Goal: Transaction & Acquisition: Obtain resource

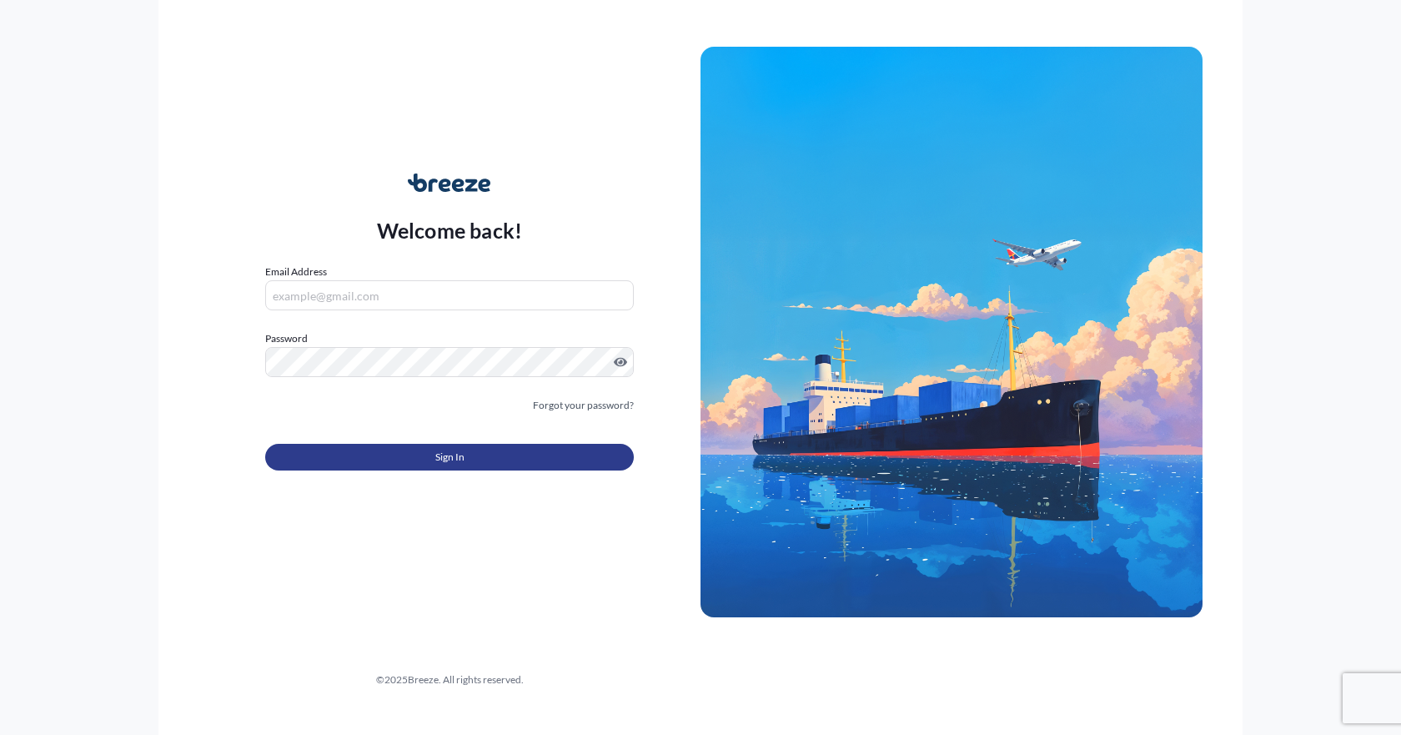
type input "[PERSON_NAME][EMAIL_ADDRESS][PERSON_NAME][DOMAIN_NAME]"
click at [520, 452] on button "Sign In" at bounding box center [449, 457] width 369 height 27
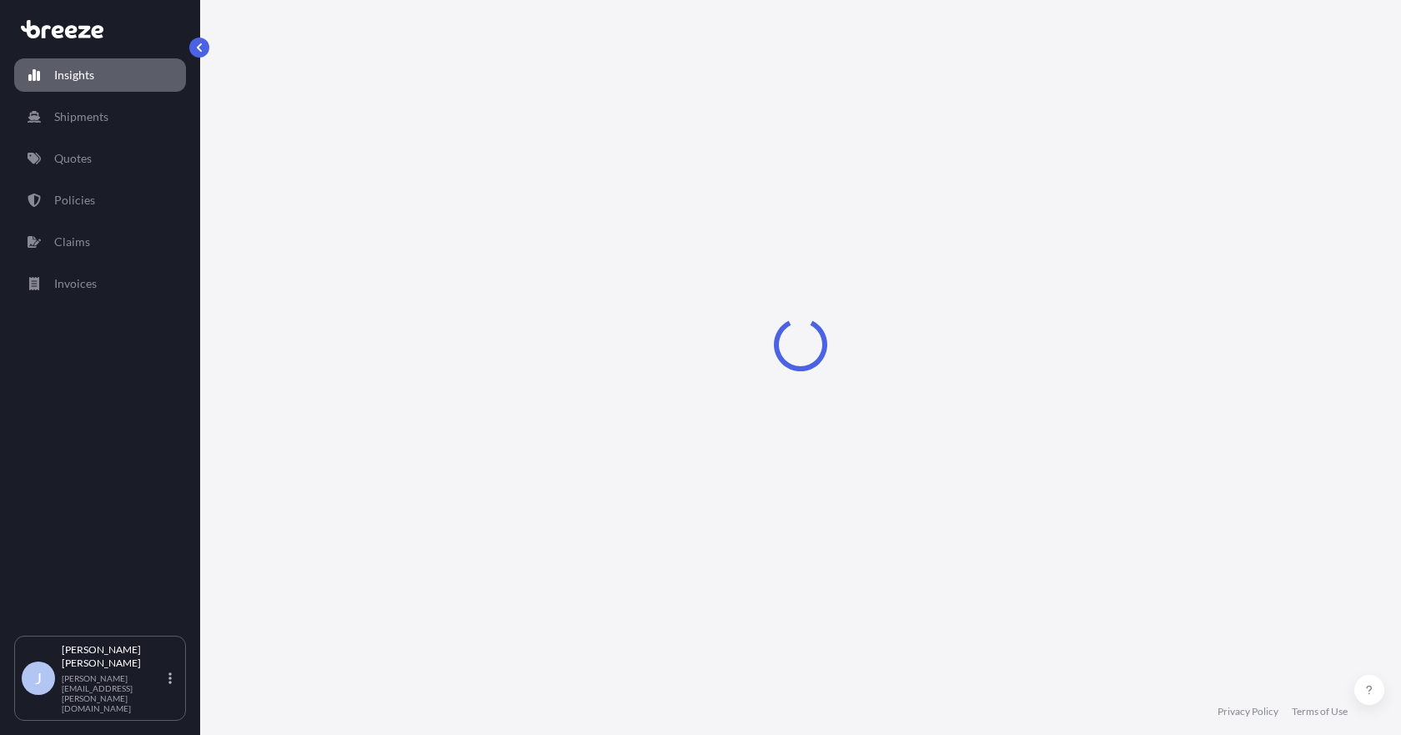
select select "2025"
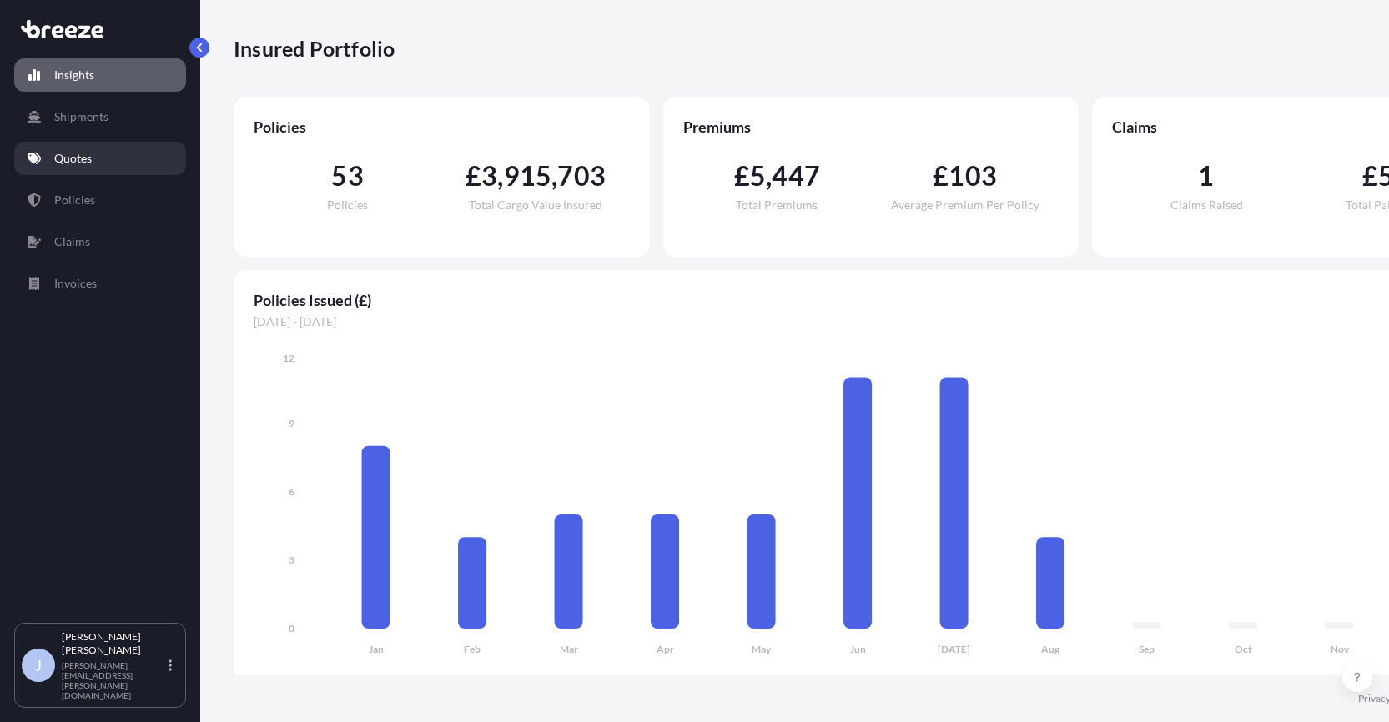
click at [72, 168] on link "Quotes" at bounding box center [100, 158] width 172 height 33
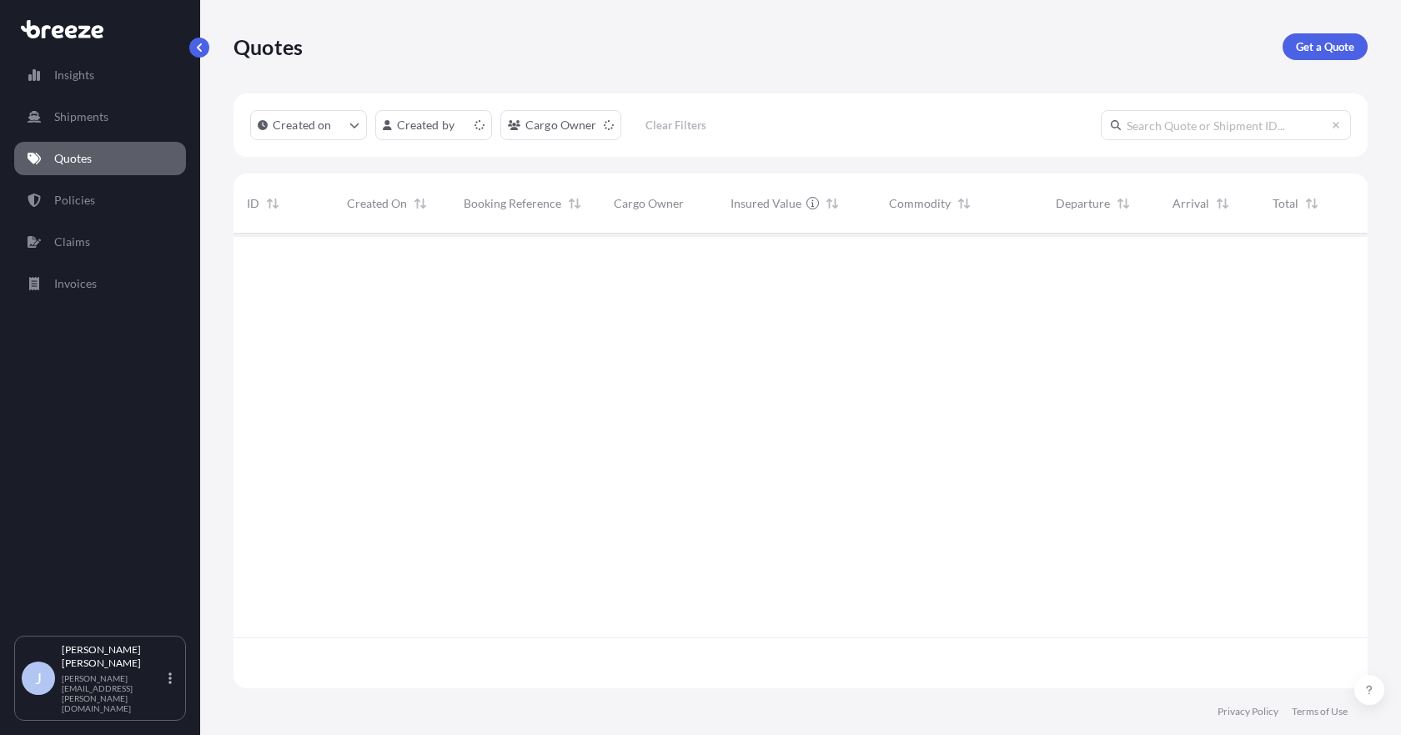
scroll to position [451, 1122]
click at [1337, 40] on p "Get a Quote" at bounding box center [1325, 46] width 58 height 17
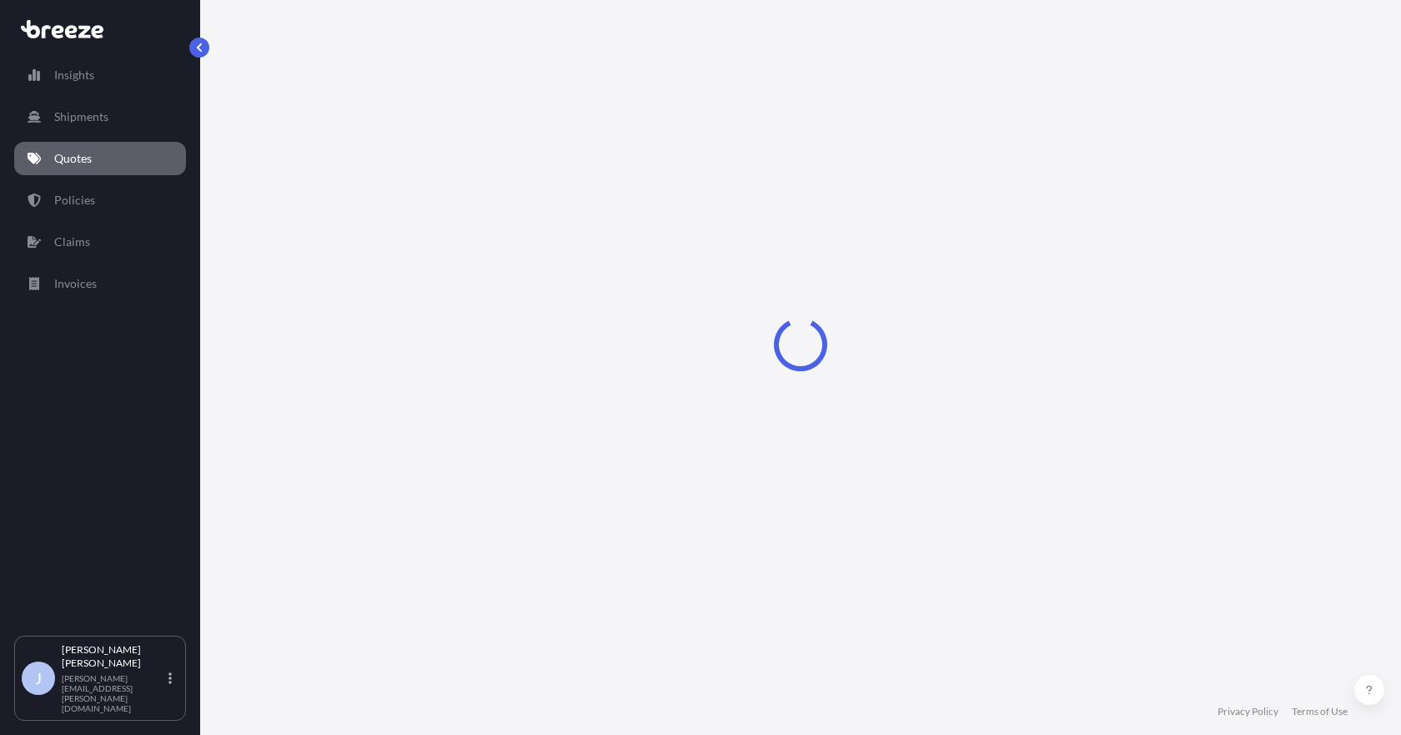
select select "Sea"
select select "1"
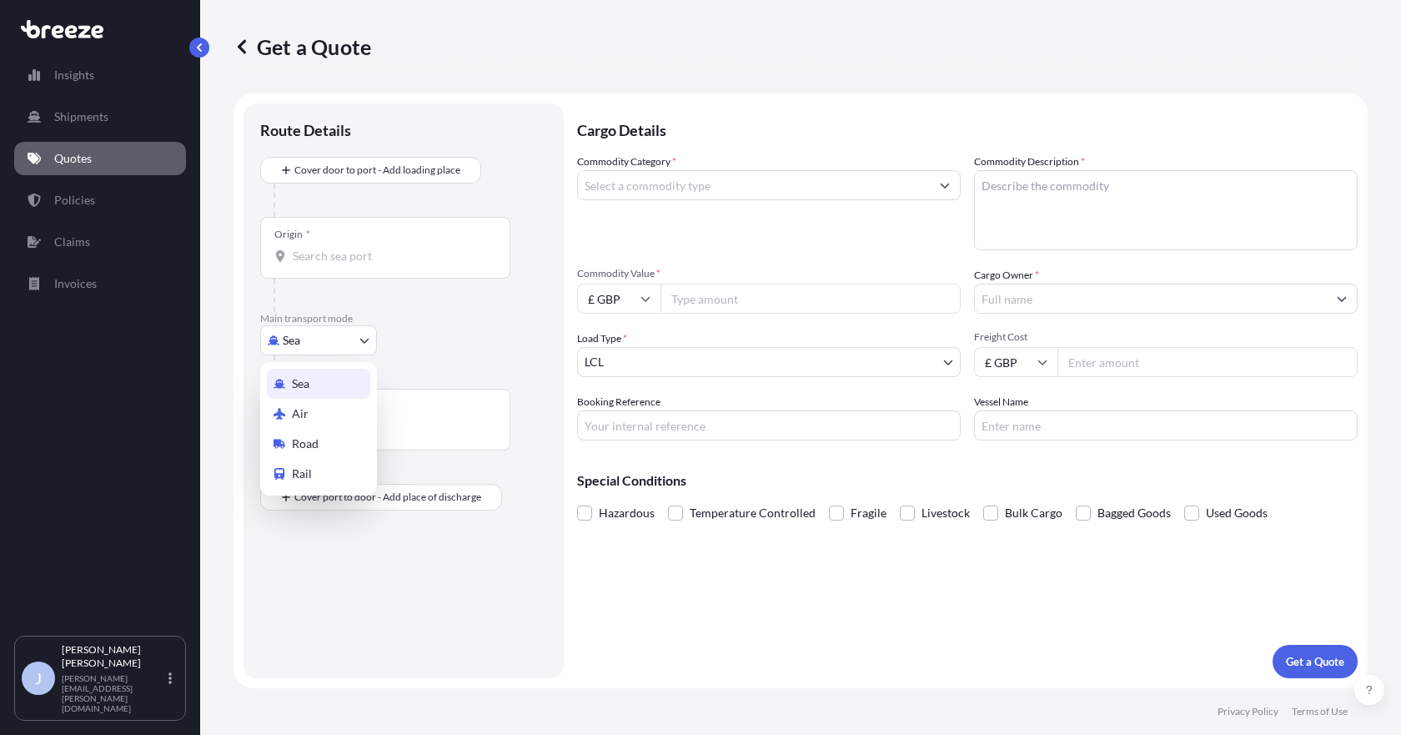
click at [284, 336] on body "Insights Shipments Quotes Policies Claims Invoices J [PERSON_NAME] [PERSON_NAME…" at bounding box center [700, 367] width 1401 height 735
click at [310, 448] on span "Road" at bounding box center [305, 443] width 27 height 17
select select "Road"
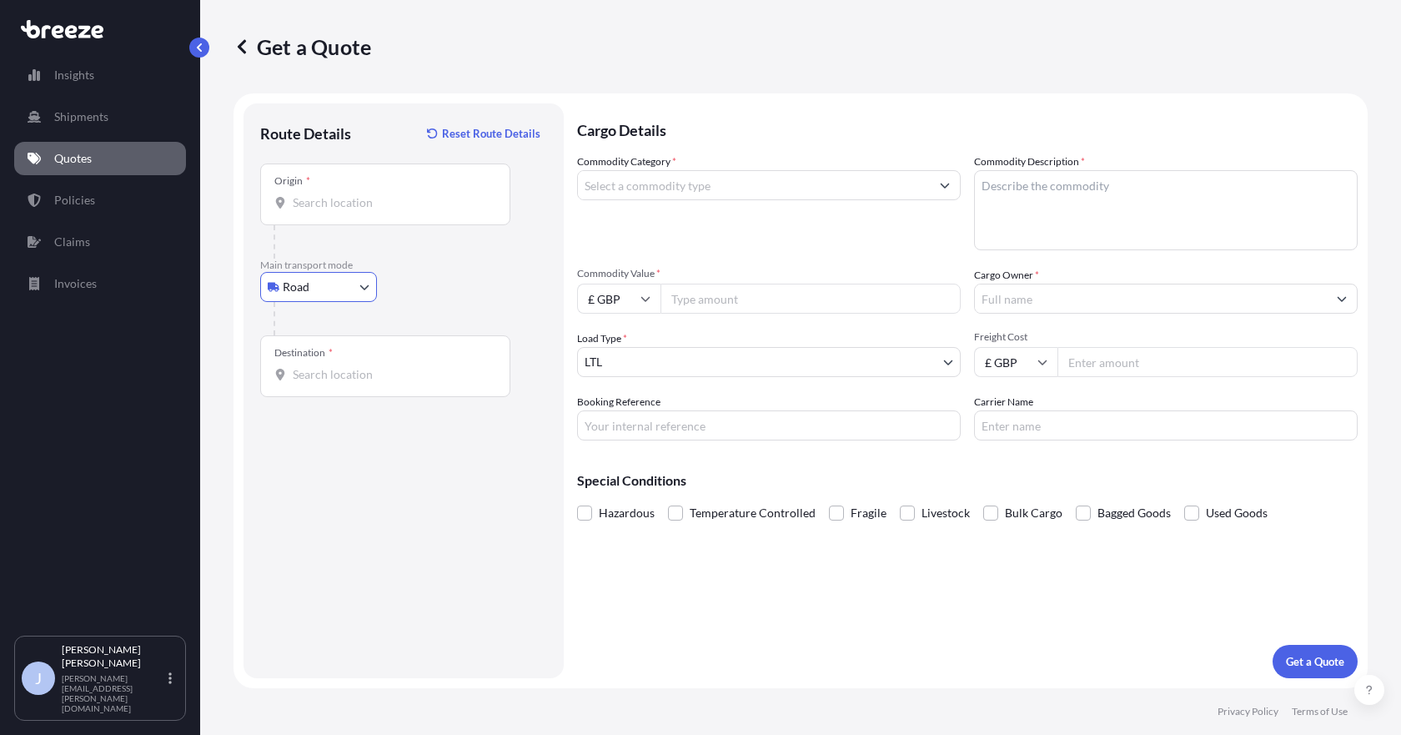
click at [399, 197] on input "Origin *" at bounding box center [391, 202] width 197 height 17
click at [359, 200] on input "Origin * Please select an origin" at bounding box center [391, 202] width 197 height 17
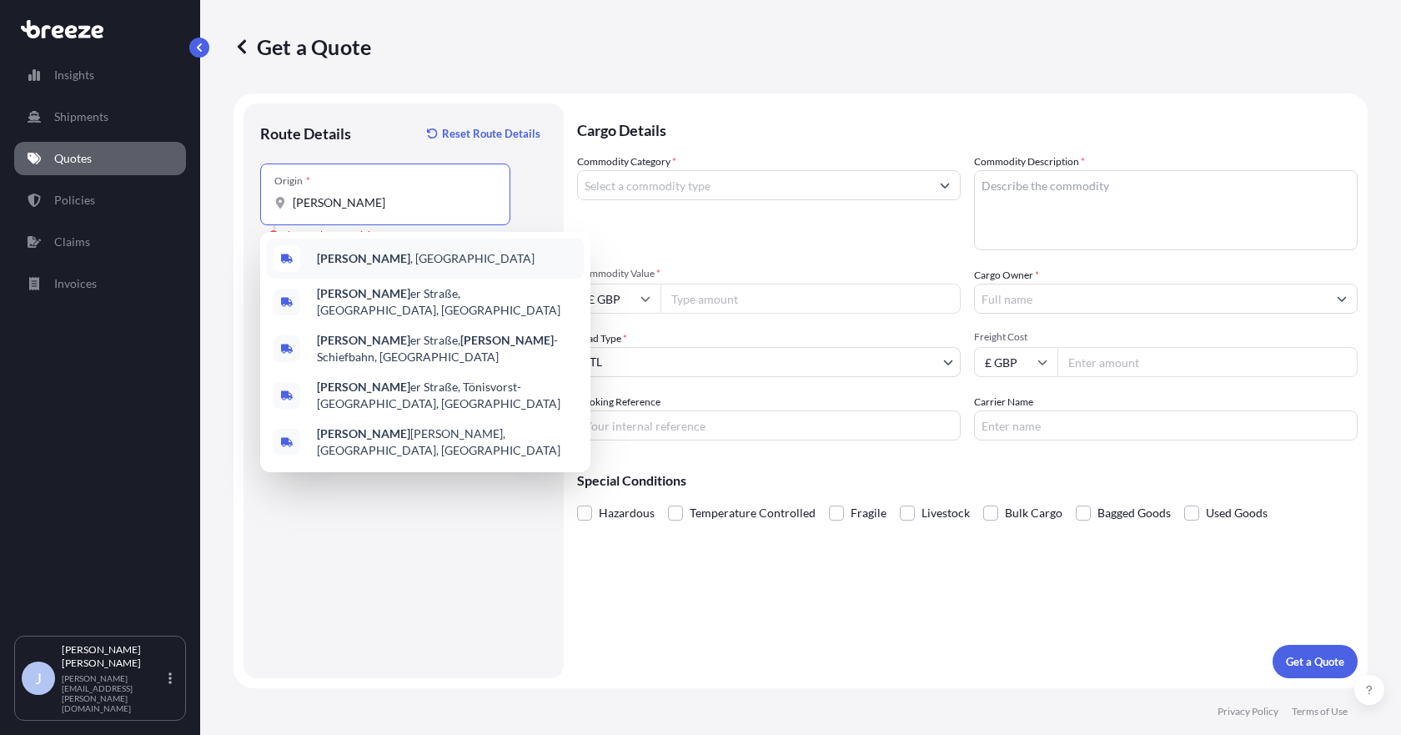
click at [346, 255] on b "[PERSON_NAME]" at bounding box center [363, 258] width 93 height 14
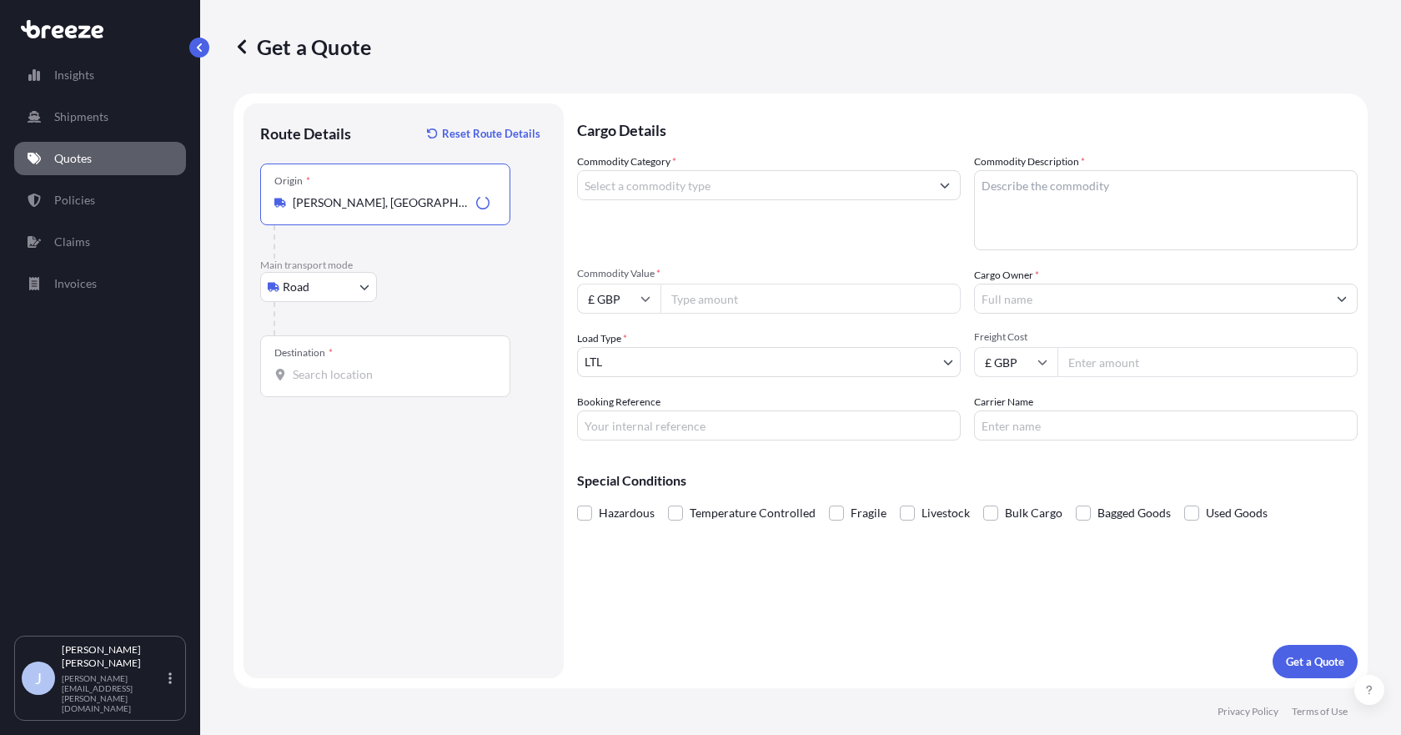
type input "[PERSON_NAME], [GEOGRAPHIC_DATA]"
click at [322, 384] on div "Destination *" at bounding box center [385, 366] width 250 height 62
click at [322, 383] on input "Destination *" at bounding box center [391, 374] width 197 height 17
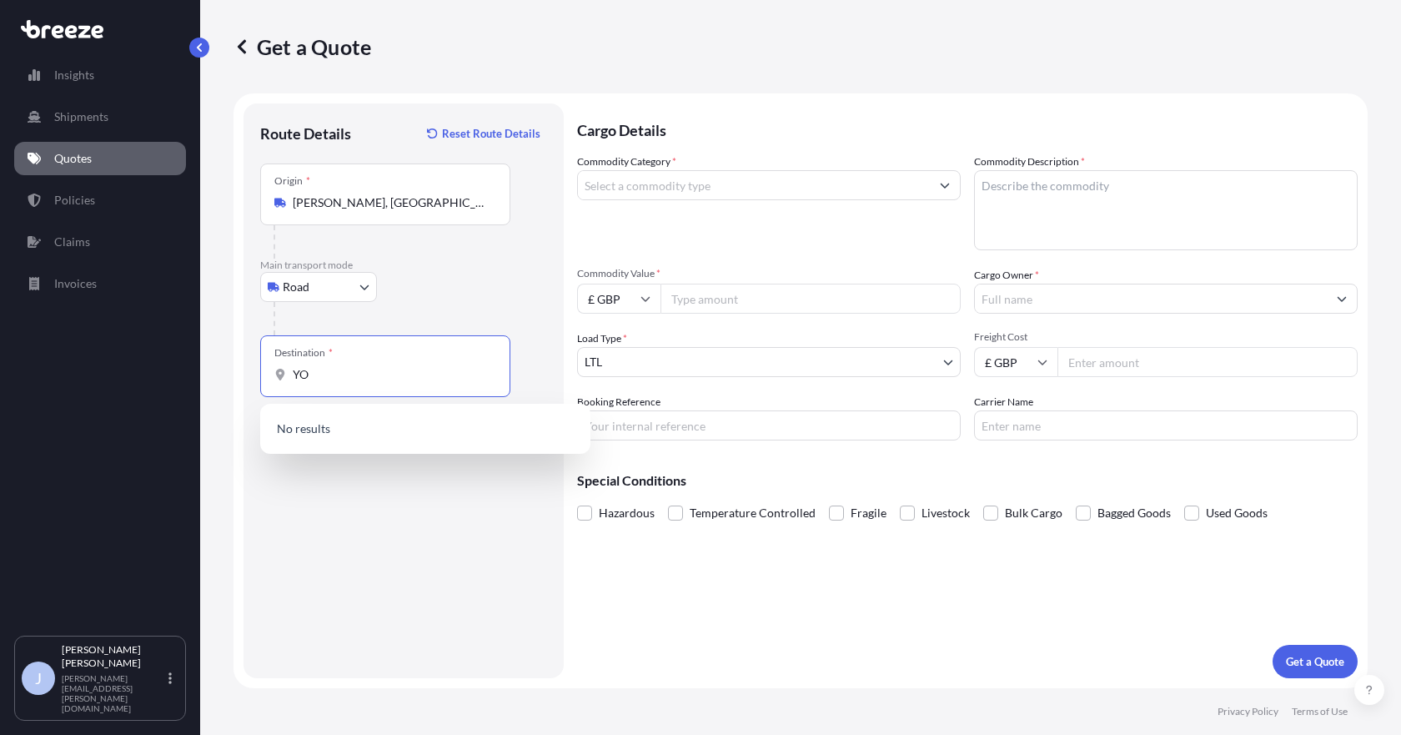
type input "Y"
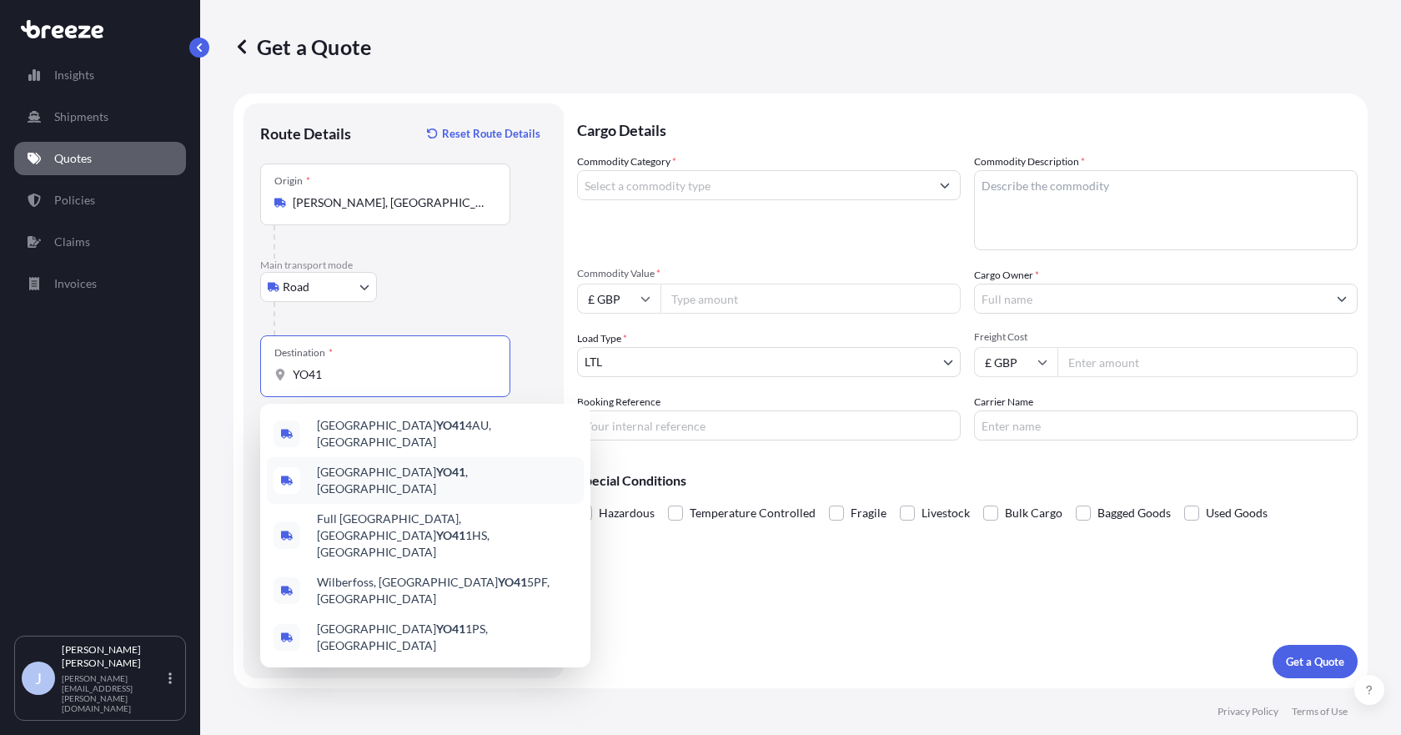
click at [374, 471] on span "York YO41 , [GEOGRAPHIC_DATA]" at bounding box center [447, 480] width 260 height 33
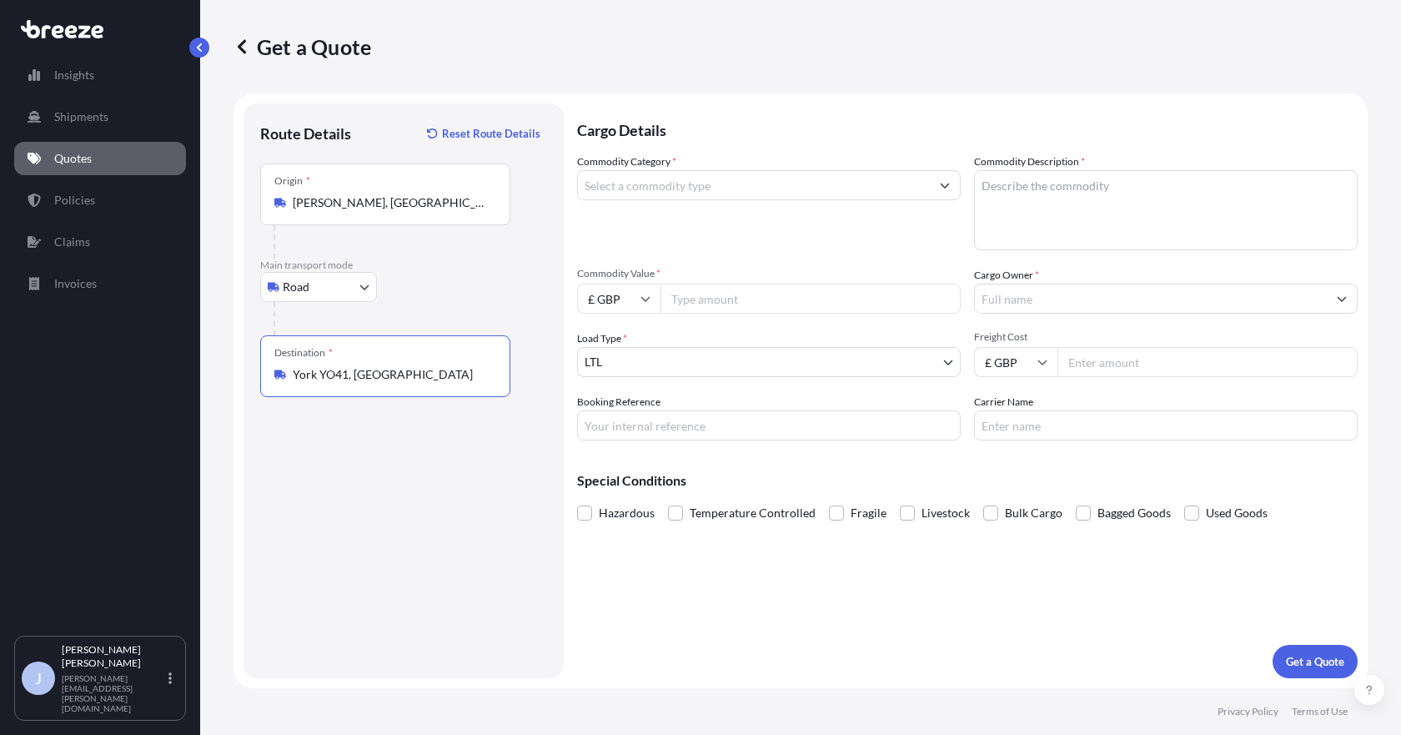
type input "York YO41, [GEOGRAPHIC_DATA]"
click at [775, 186] on input "Commodity Category *" at bounding box center [754, 185] width 352 height 30
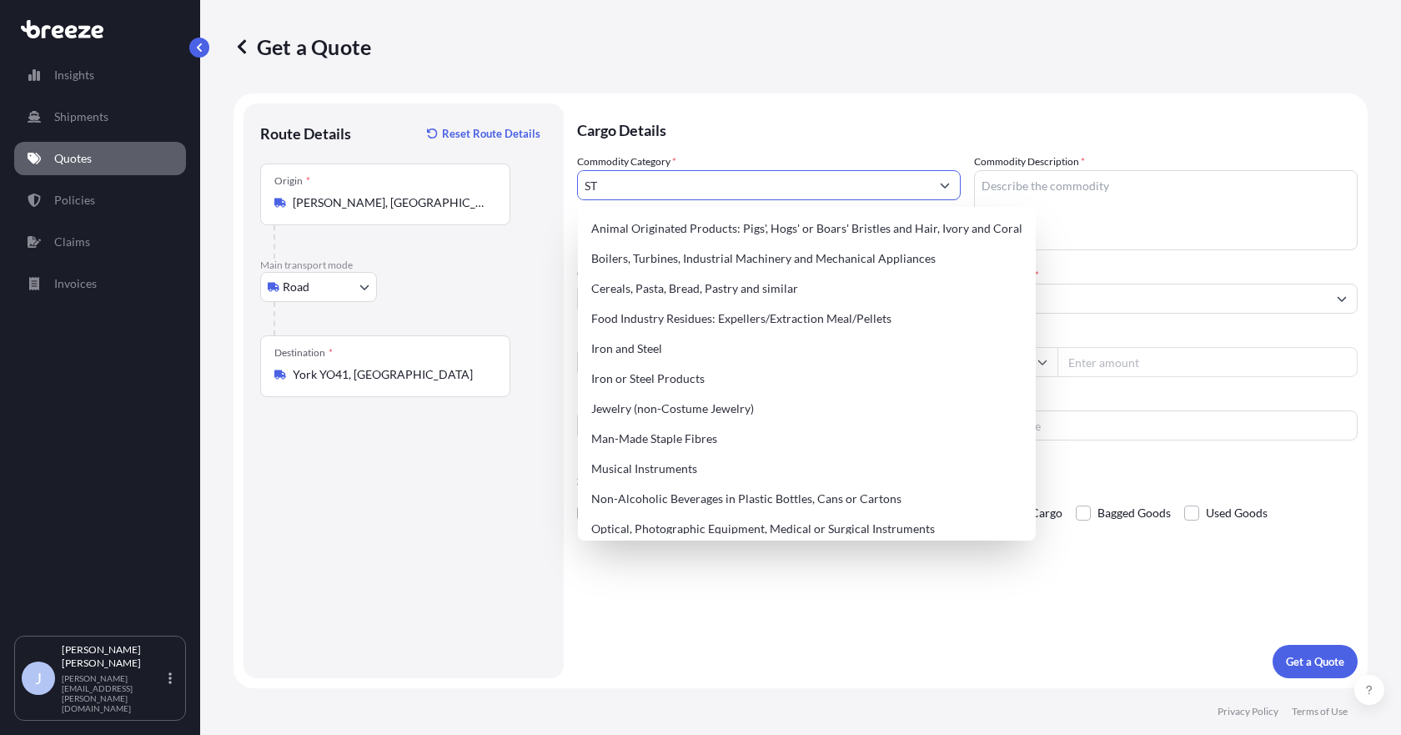
type input "S"
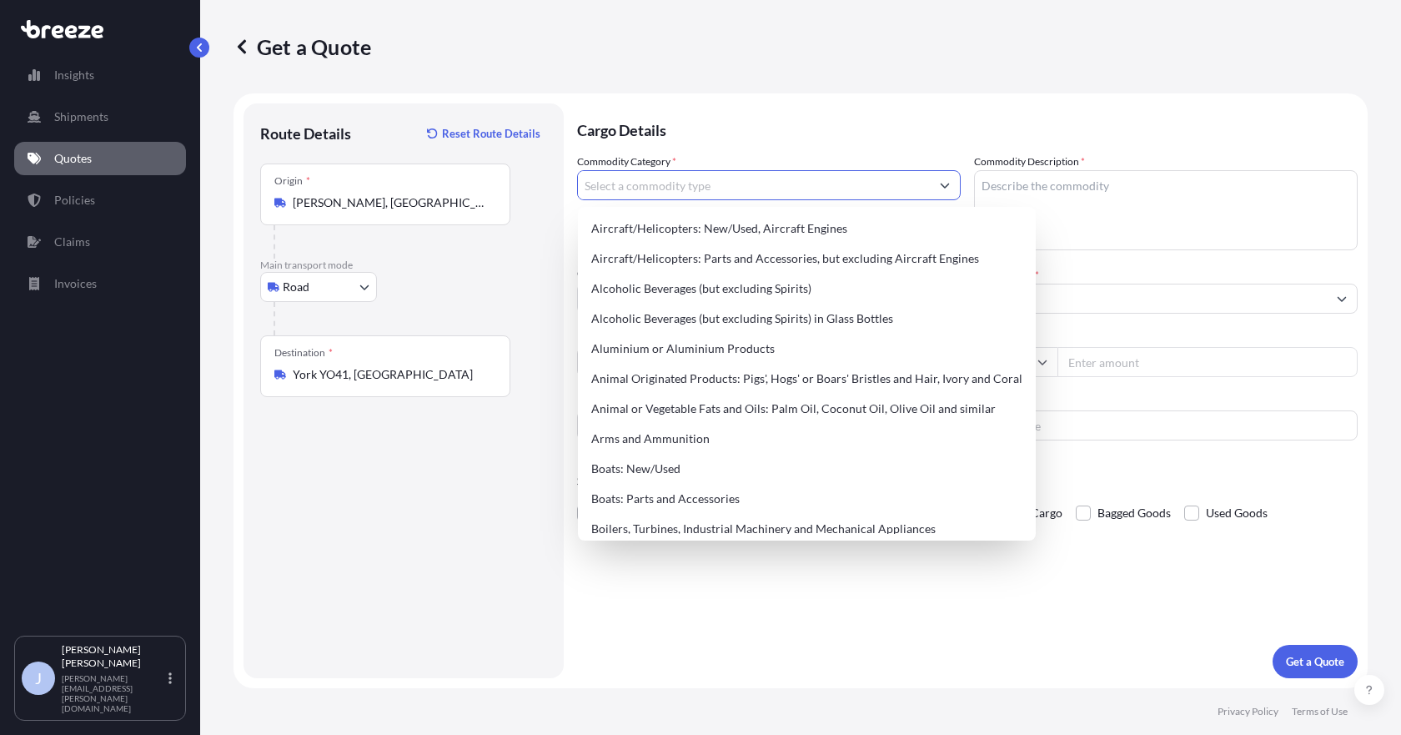
type input "G"
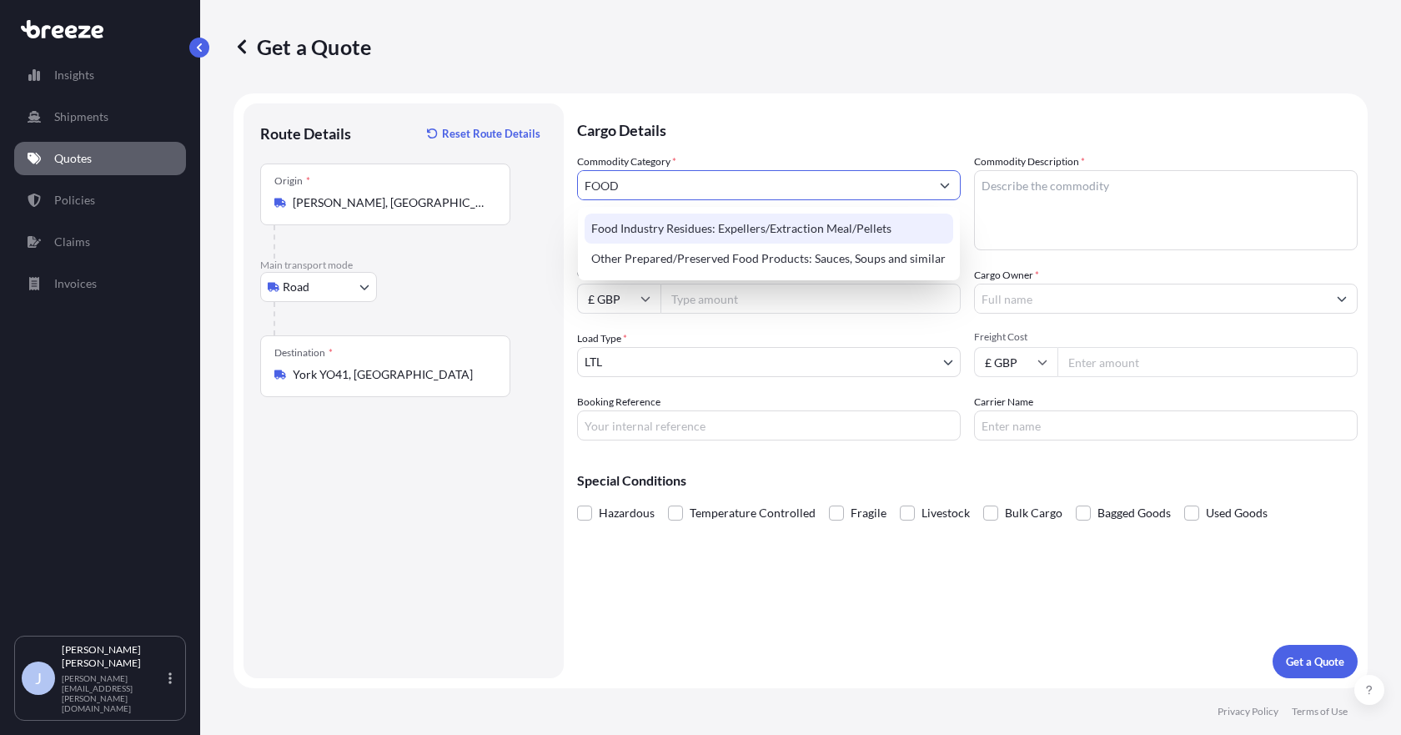
drag, startPoint x: 720, startPoint y: 180, endPoint x: 404, endPoint y: 179, distance: 316.1
click at [404, 179] on form "Route Details Reset Route Details Place of loading Road Road Rail Origin * [GEO…" at bounding box center [801, 390] width 1134 height 595
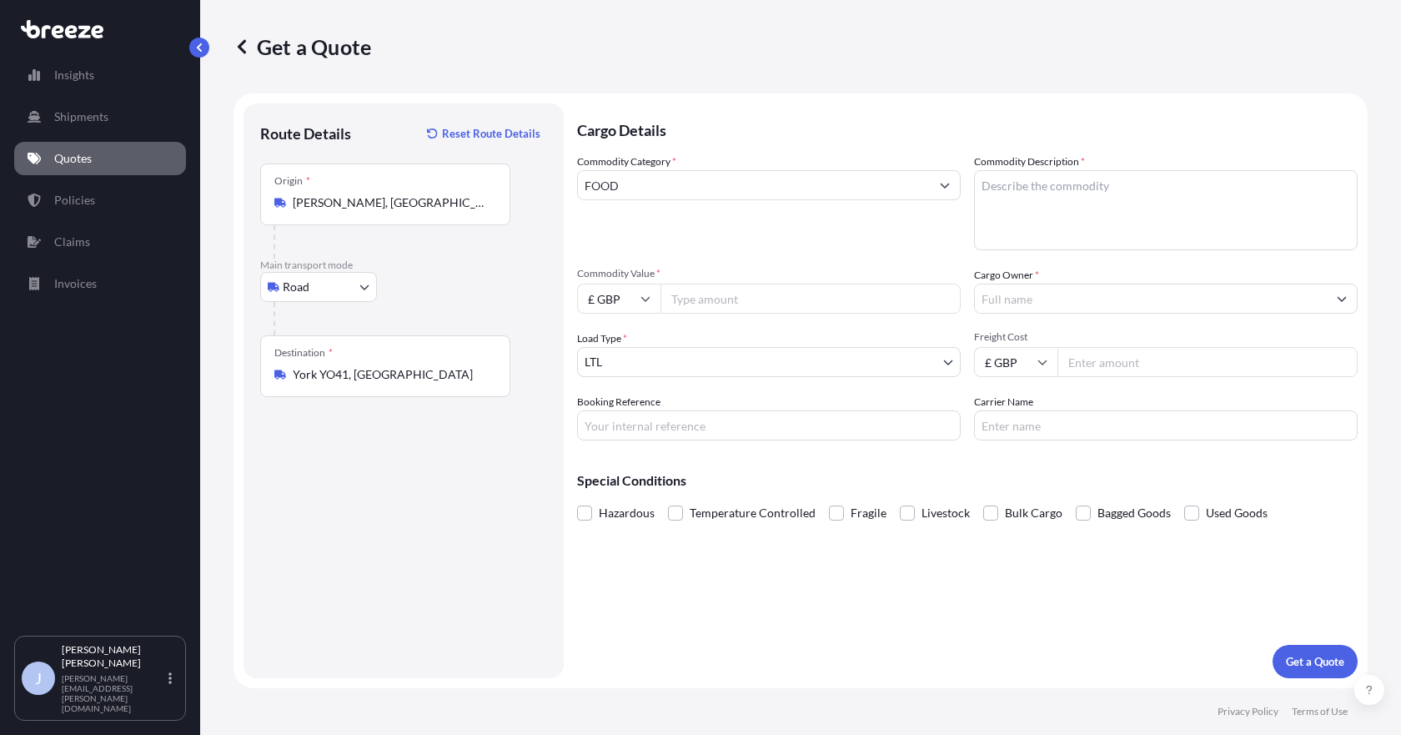
click at [636, 179] on input "FOOD" at bounding box center [754, 185] width 352 height 30
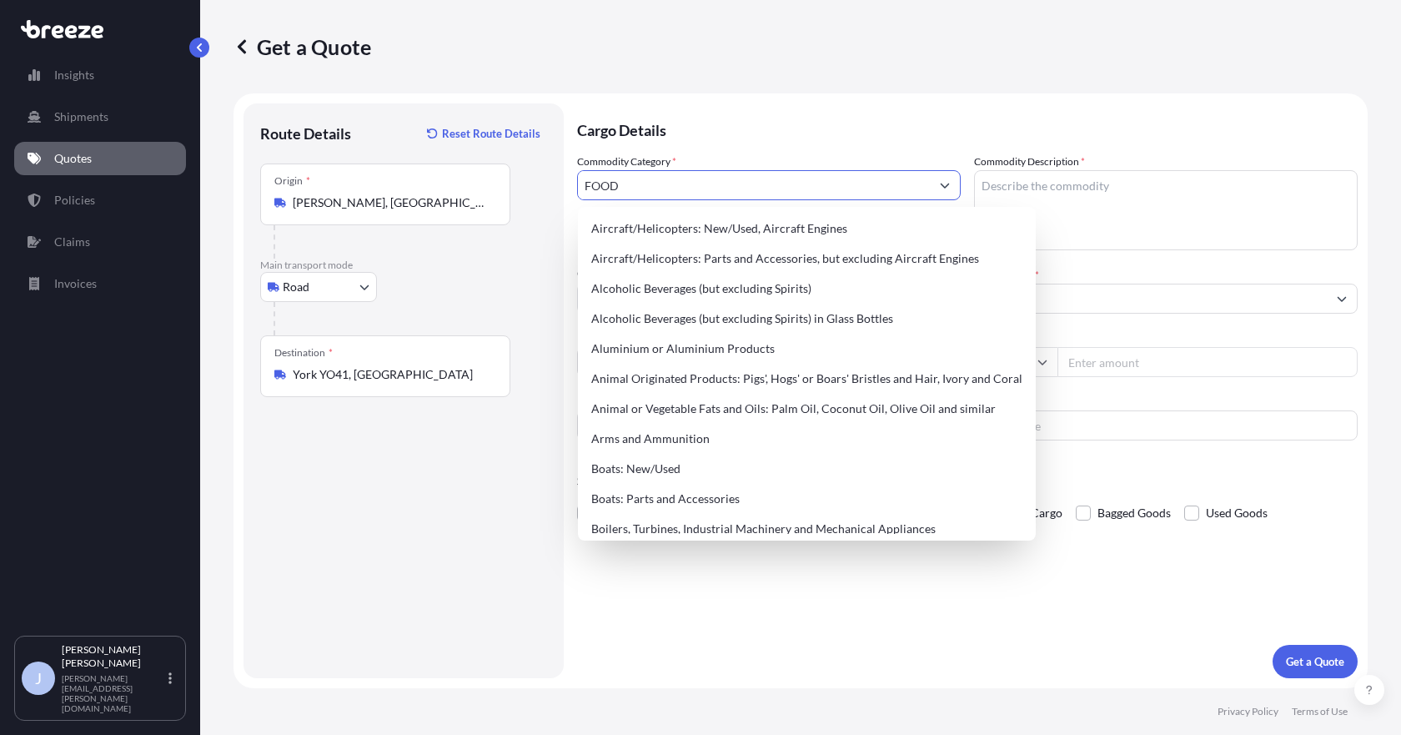
click at [636, 179] on input "FOOD" at bounding box center [754, 185] width 352 height 30
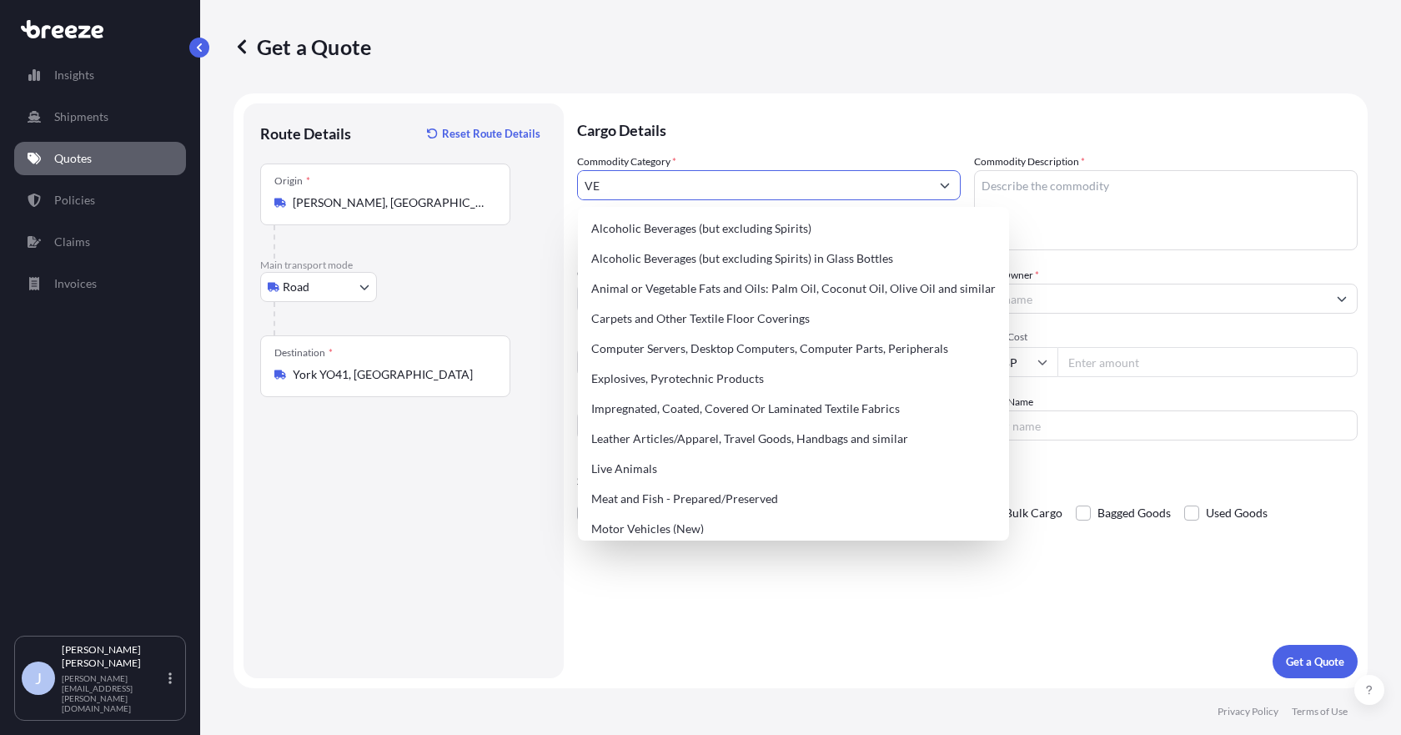
type input "V"
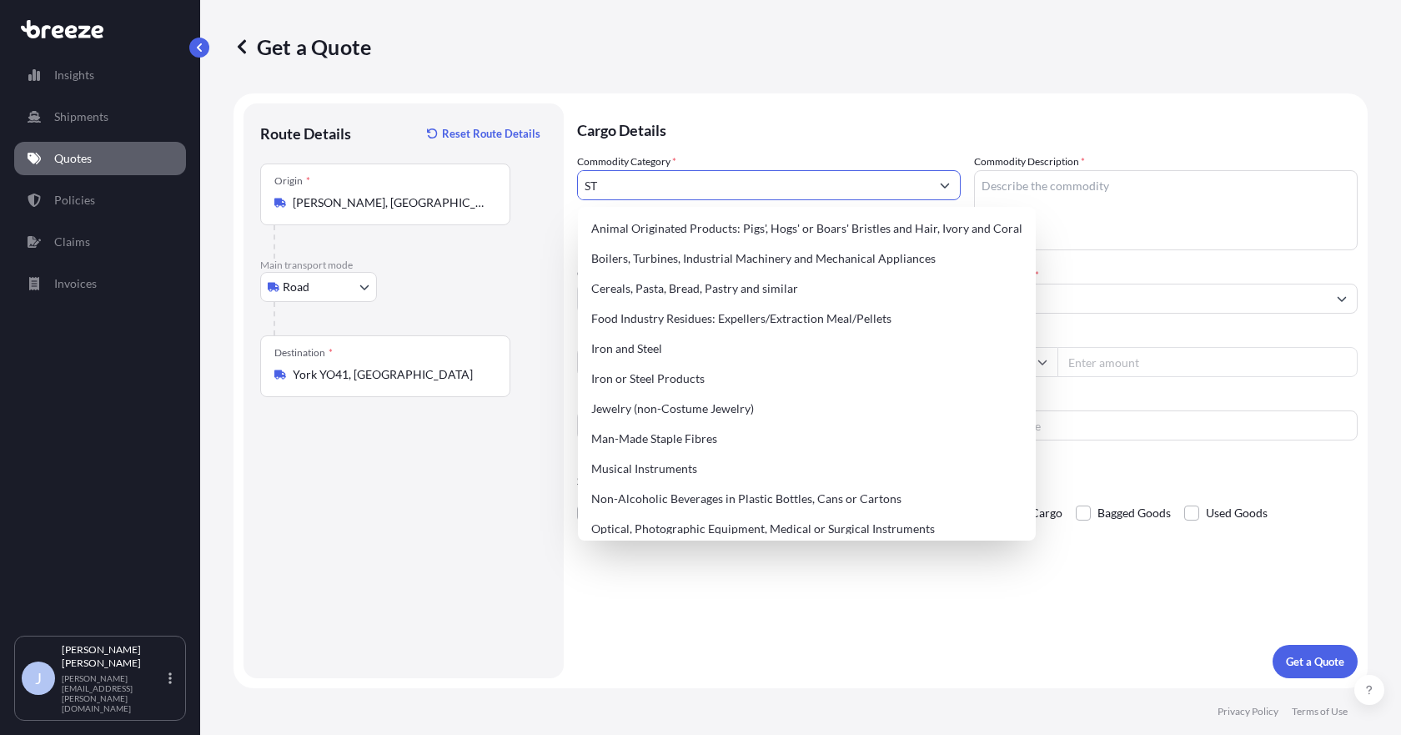
type input "S"
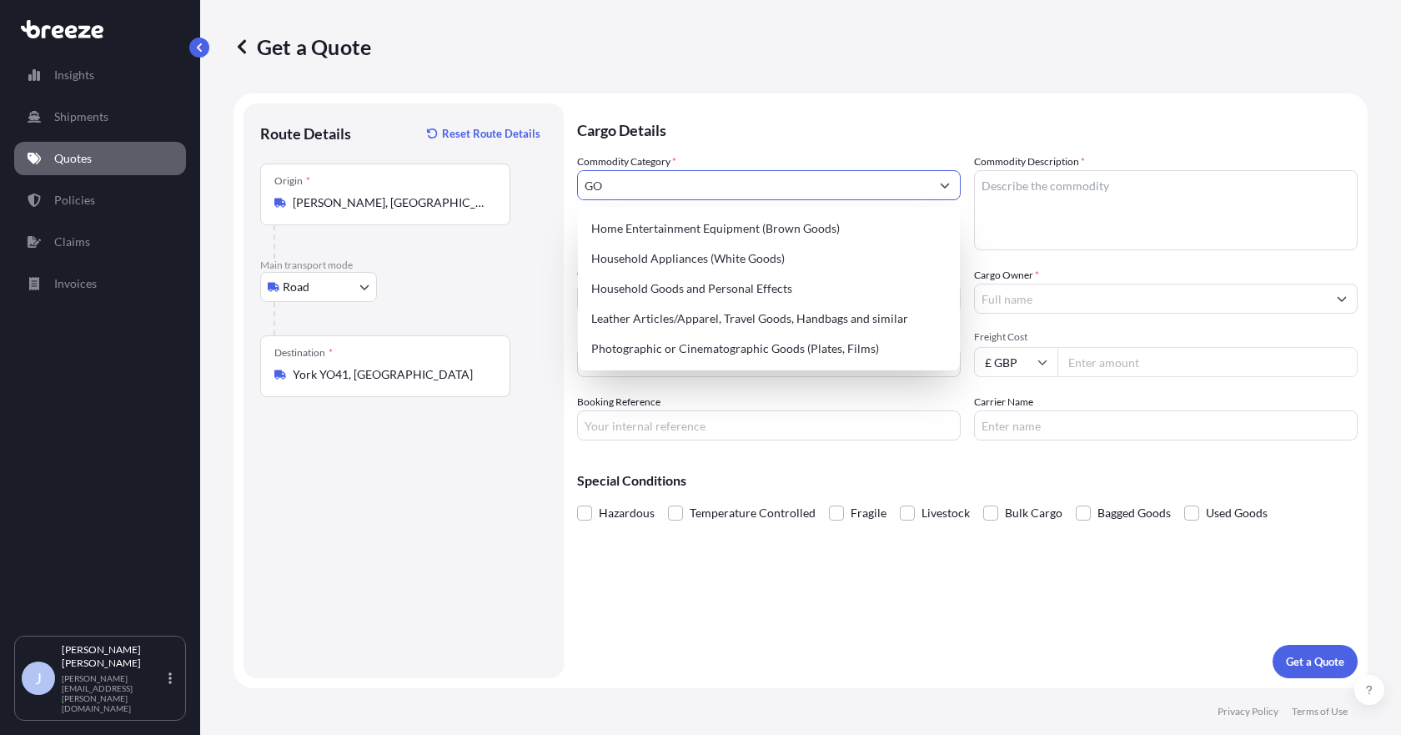
type input "G"
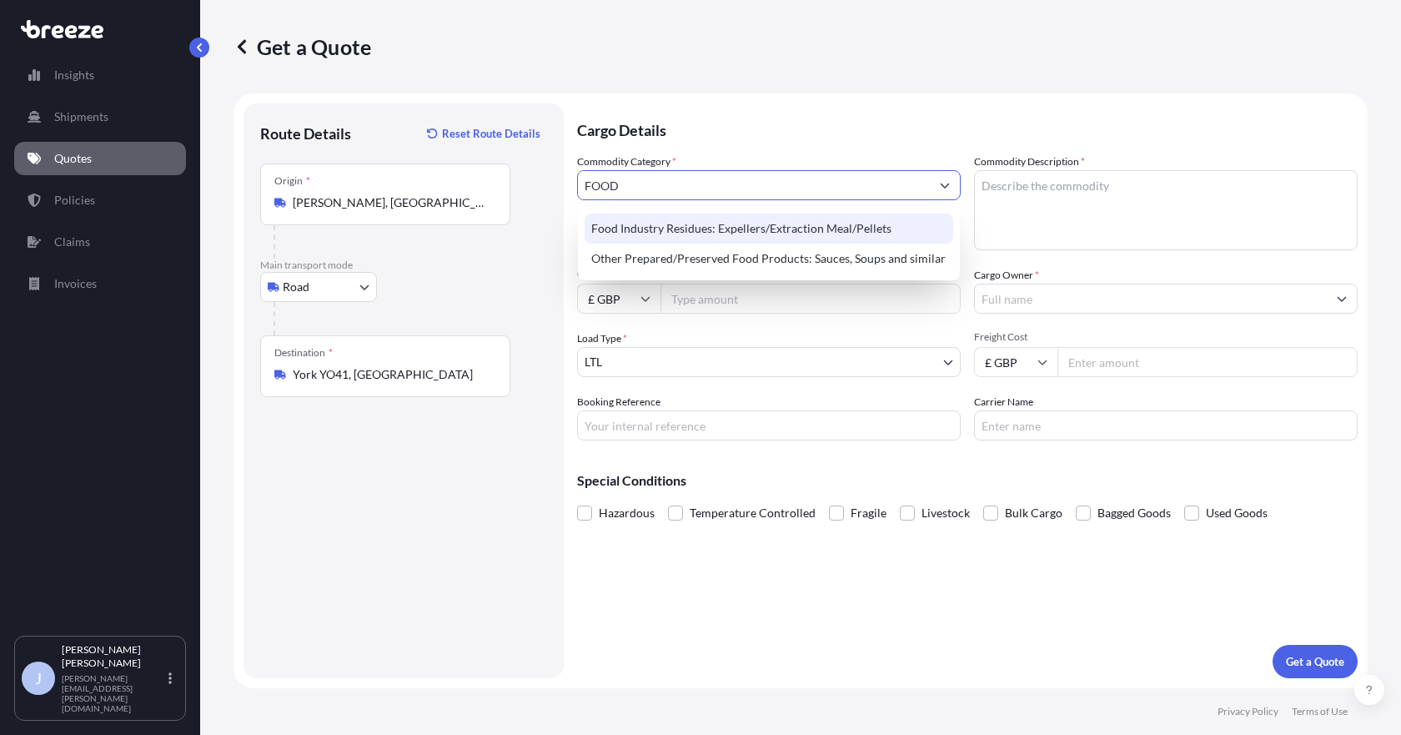
drag, startPoint x: 656, startPoint y: 183, endPoint x: 374, endPoint y: 158, distance: 283.9
click at [374, 158] on form "Route Details Reset Route Details Place of loading Road Road Rail Origin * [GEO…" at bounding box center [801, 390] width 1134 height 595
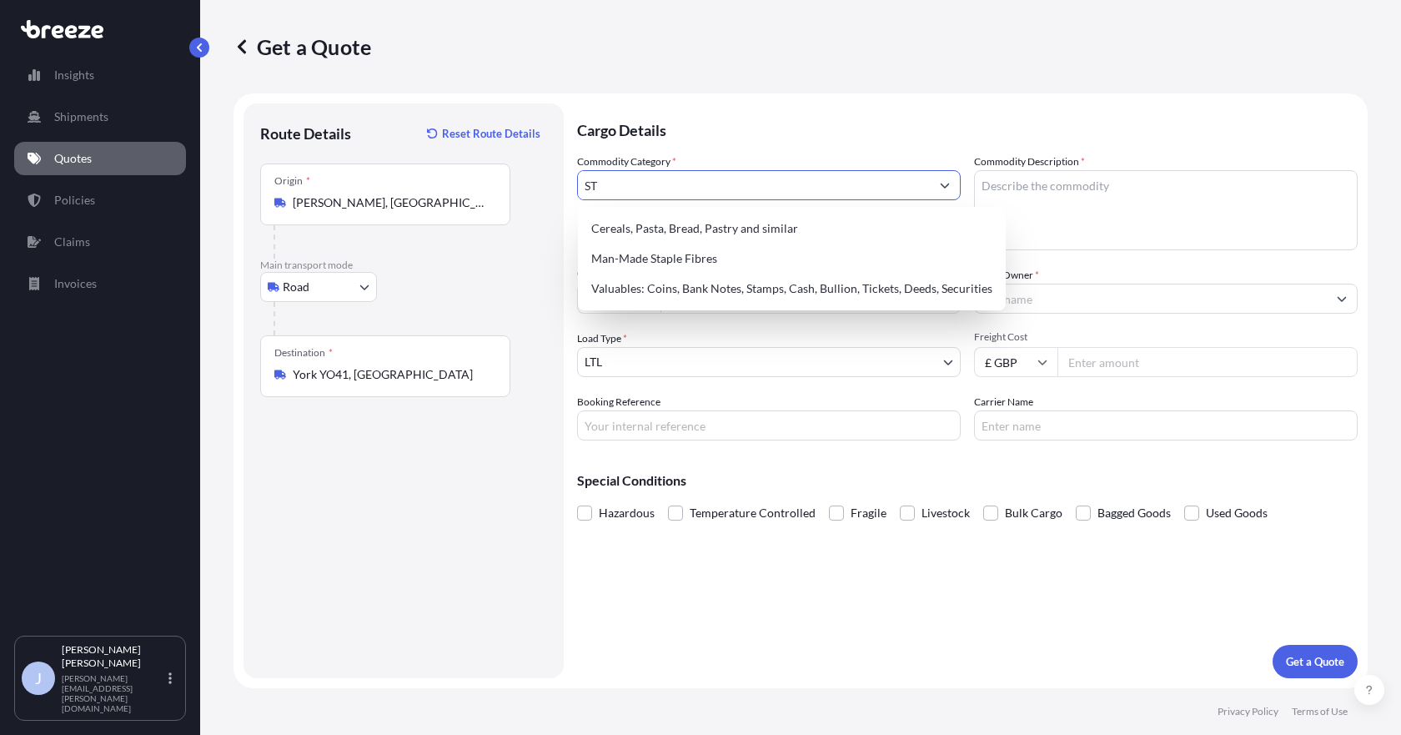
type input "S"
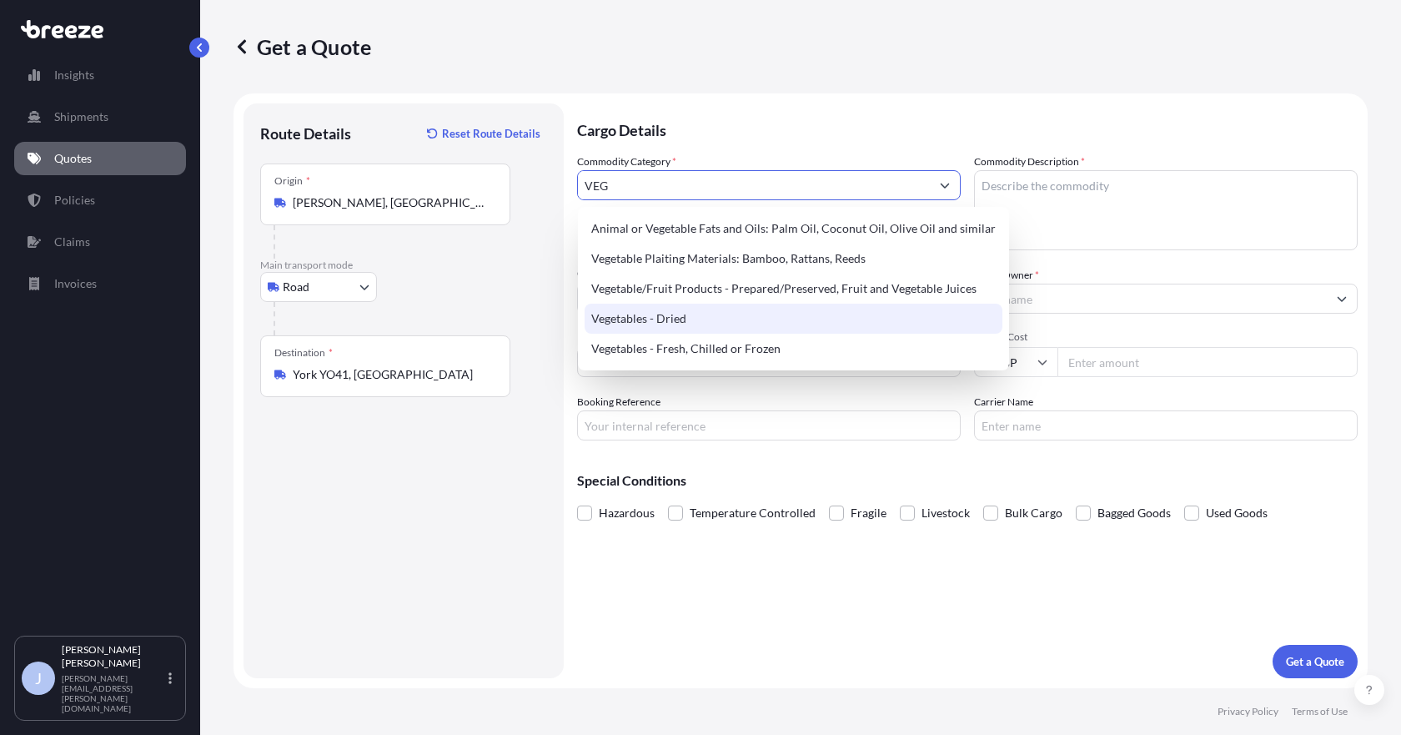
click at [748, 321] on div "Vegetables - Dried" at bounding box center [794, 319] width 418 height 30
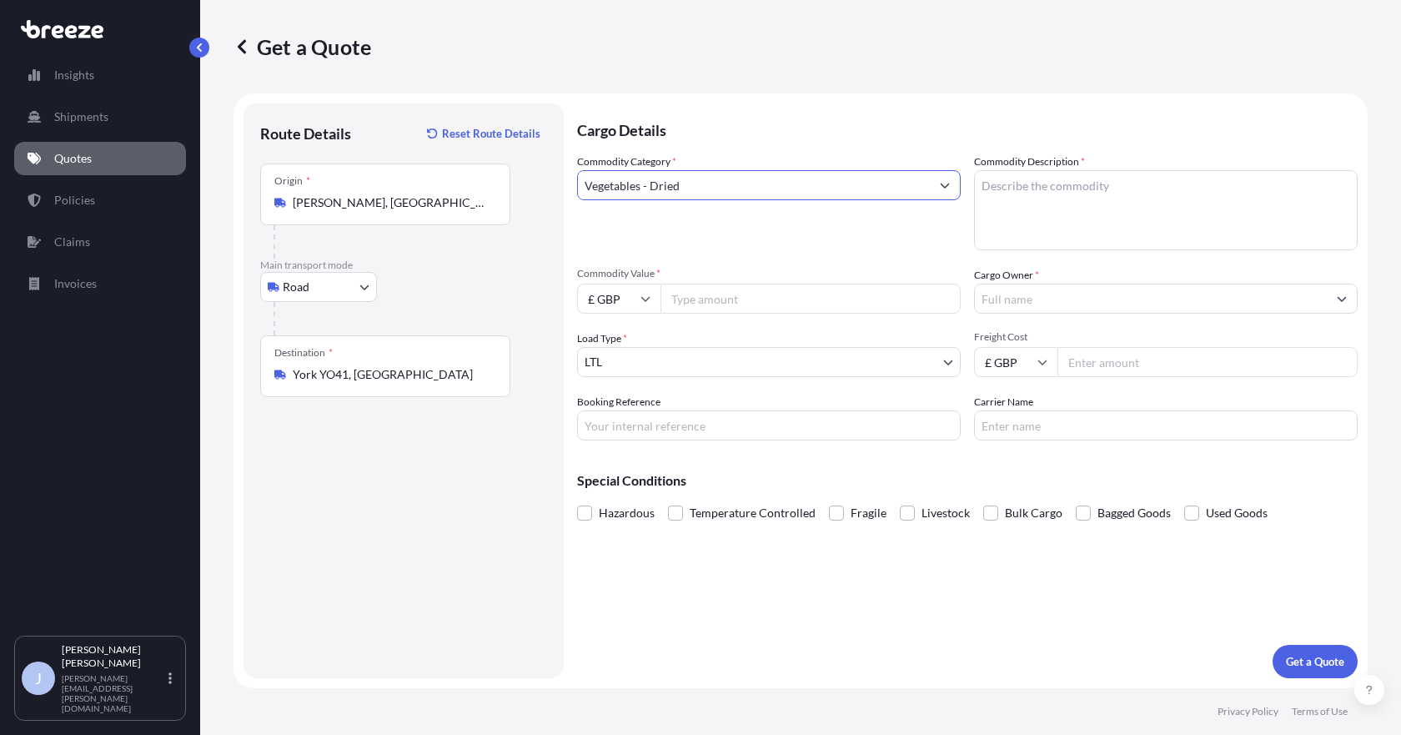
type input "Vegetables - Dried"
click at [1063, 193] on textarea "Commodity Description *" at bounding box center [1166, 210] width 384 height 80
type textarea "MAIZE STARCH"
click at [815, 362] on body "Insights Shipments Quotes Policies Claims Invoices J [PERSON_NAME] [PERSON_NAME…" at bounding box center [700, 367] width 1401 height 735
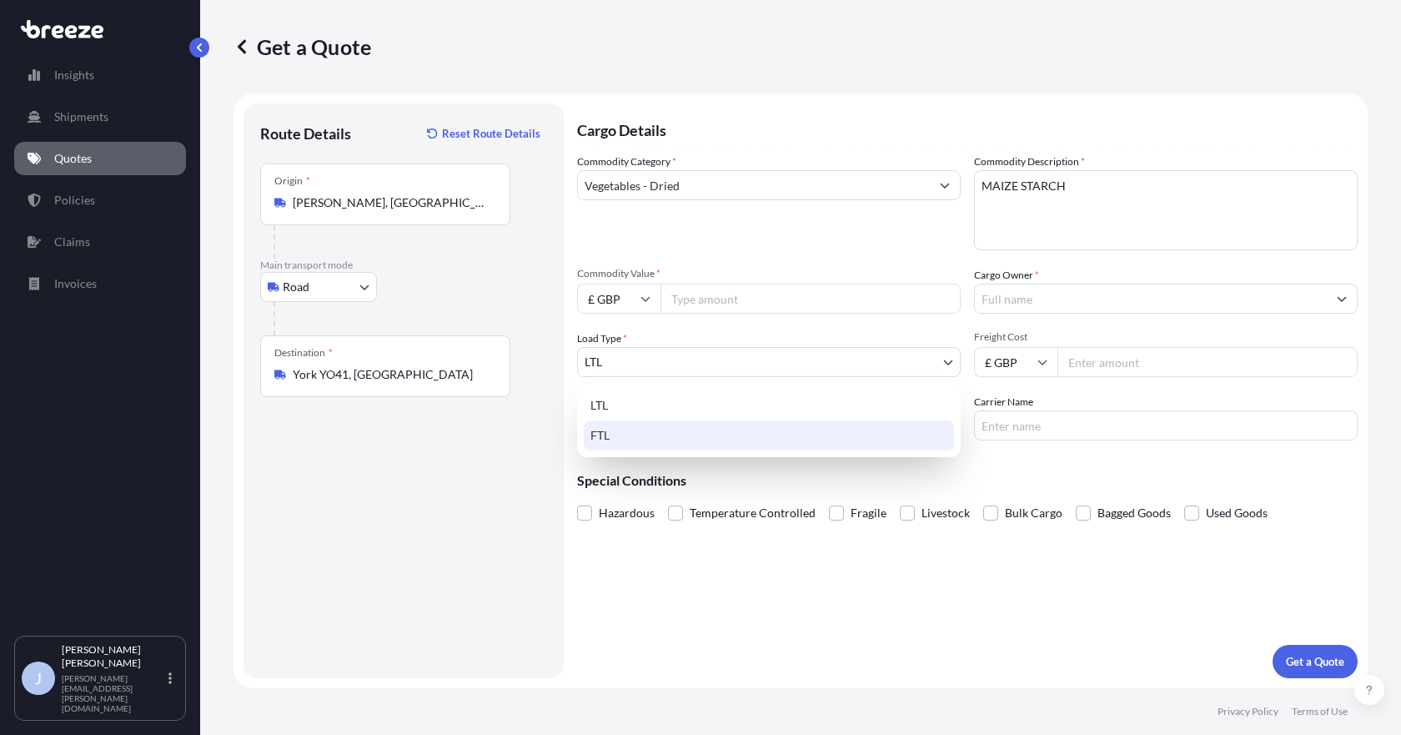
click at [715, 431] on div "FTL" at bounding box center [769, 435] width 370 height 30
select select "2"
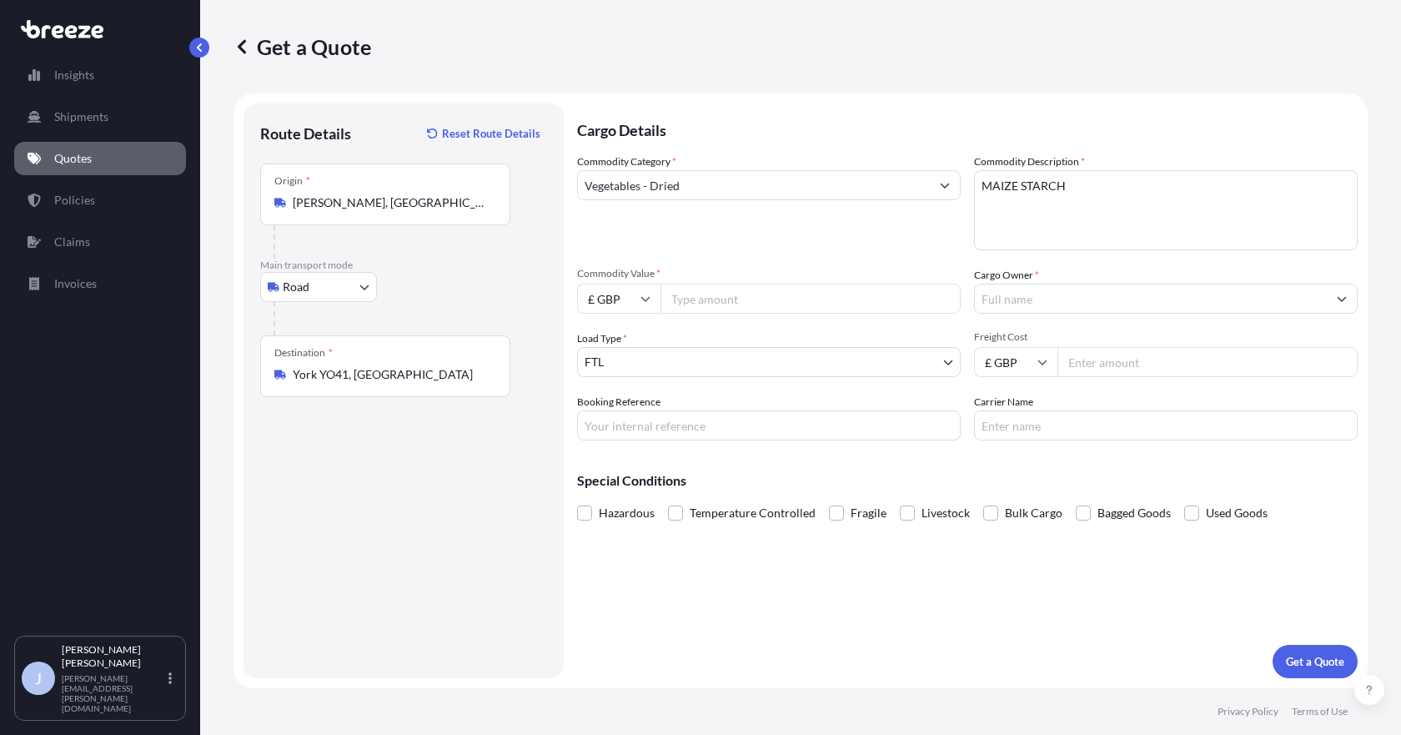
click at [1015, 369] on input "£ GBP" at bounding box center [1015, 362] width 83 height 30
click at [1012, 408] on div "€ EUR" at bounding box center [1016, 408] width 70 height 32
type input "€ EUR"
click at [1143, 358] on input "Freight Cost" at bounding box center [1207, 362] width 300 height 30
type input "14016"
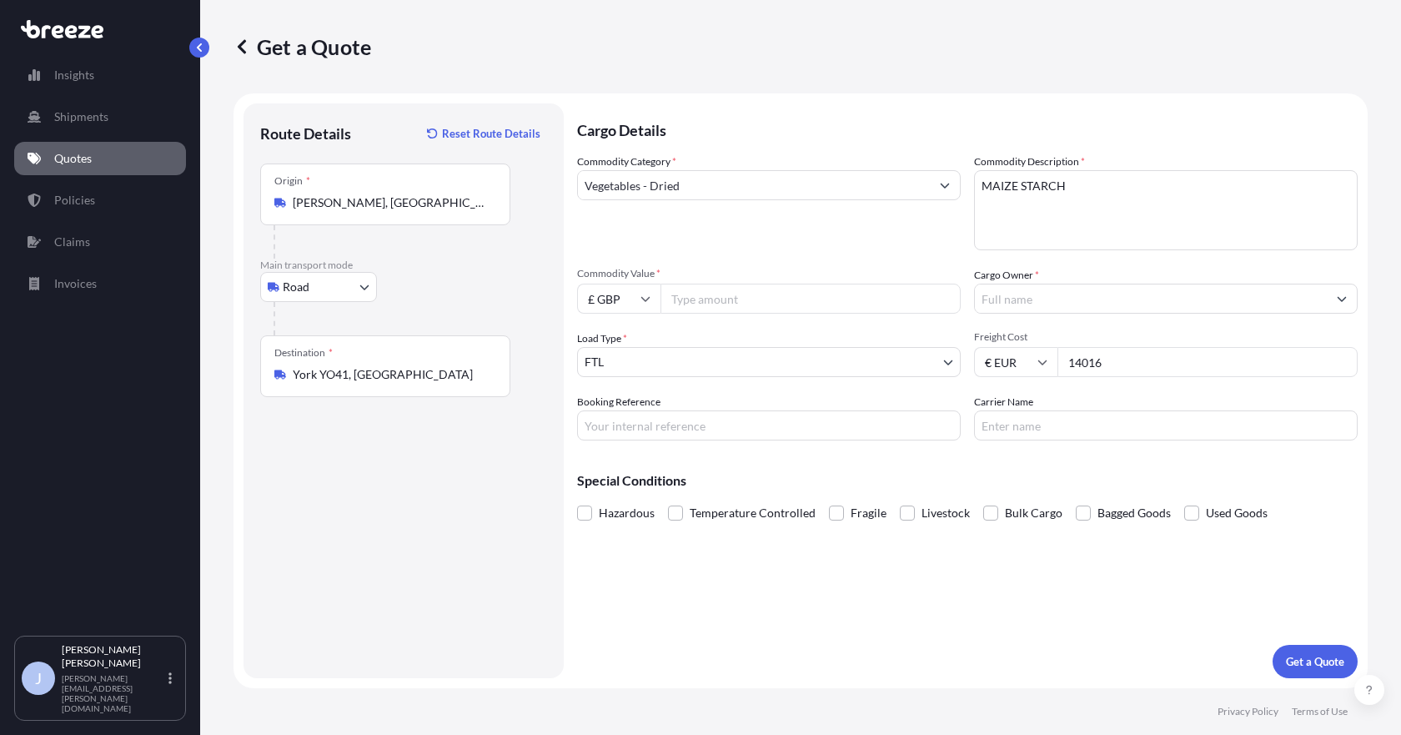
click at [746, 435] on input "Booking Reference" at bounding box center [769, 425] width 384 height 30
type input "2XER5080002"
type input "FAR LOGISTICS [GEOGRAPHIC_DATA]"
click at [640, 296] on input "£ GBP" at bounding box center [618, 299] width 83 height 30
click at [610, 334] on div "€ EUR" at bounding box center [619, 345] width 70 height 32
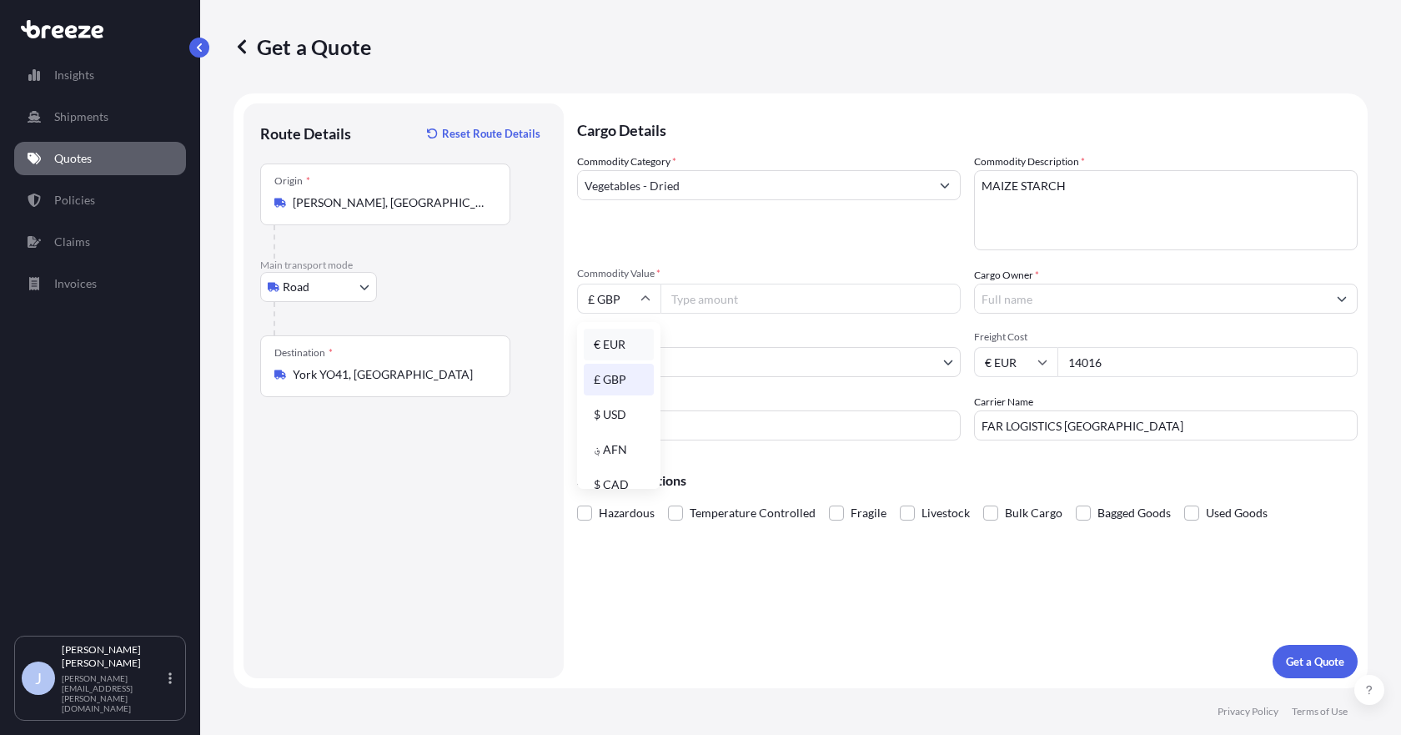
type input "€ EUR"
drag, startPoint x: 1168, startPoint y: 367, endPoint x: 496, endPoint y: 321, distance: 673.8
click at [495, 321] on form "Route Details Reset Route Details Place of loading Road Road Rail Origin * [GEO…" at bounding box center [801, 390] width 1134 height 595
click at [1017, 363] on input "€ EUR" at bounding box center [1015, 362] width 83 height 30
click at [1018, 442] on div "£ GBP" at bounding box center [1016, 443] width 70 height 32
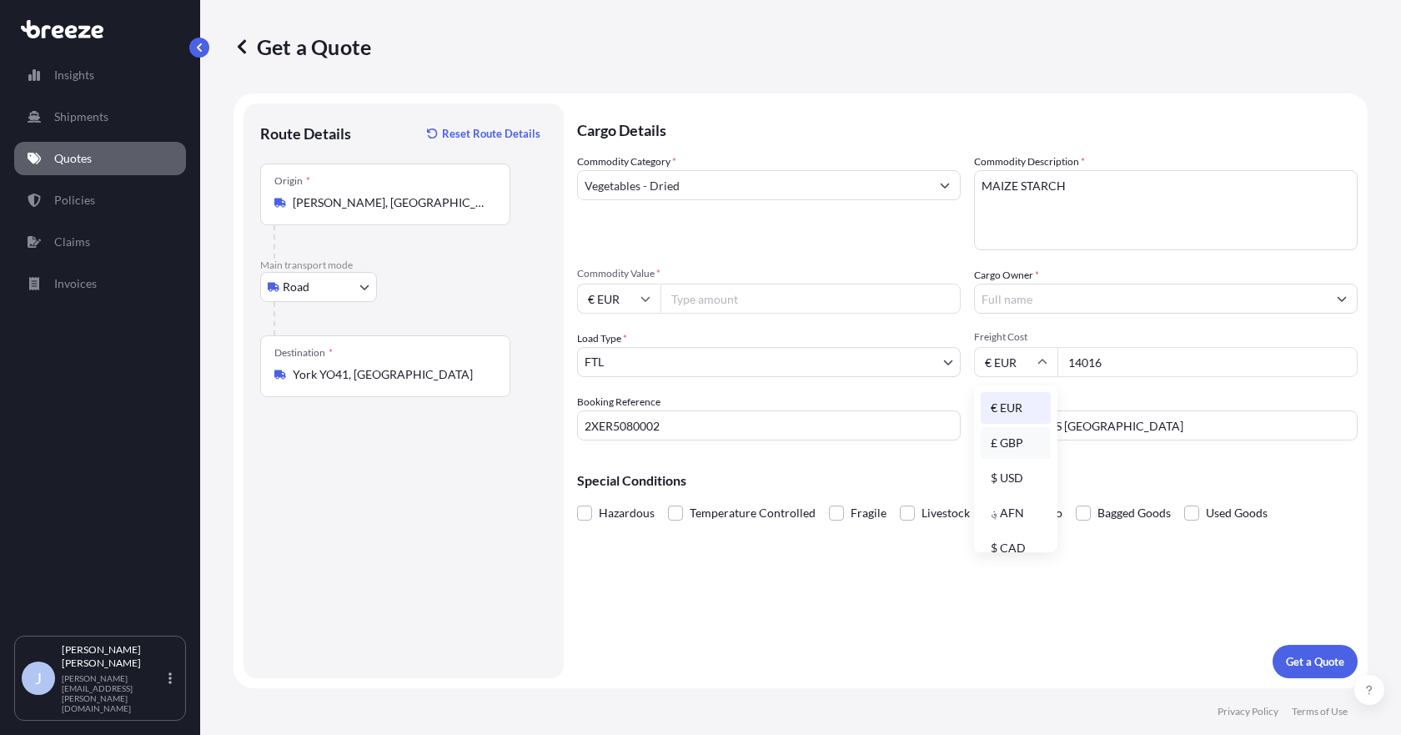
type input "£ GBP"
drag, startPoint x: 1113, startPoint y: 366, endPoint x: 887, endPoint y: 334, distance: 227.5
click at [864, 330] on div "Commodity Category * Vegetables - Dried Commodity Description * MAIZE STARCH Co…" at bounding box center [967, 296] width 781 height 287
type input "1975"
click at [736, 306] on input "Commodity Value *" at bounding box center [811, 299] width 300 height 30
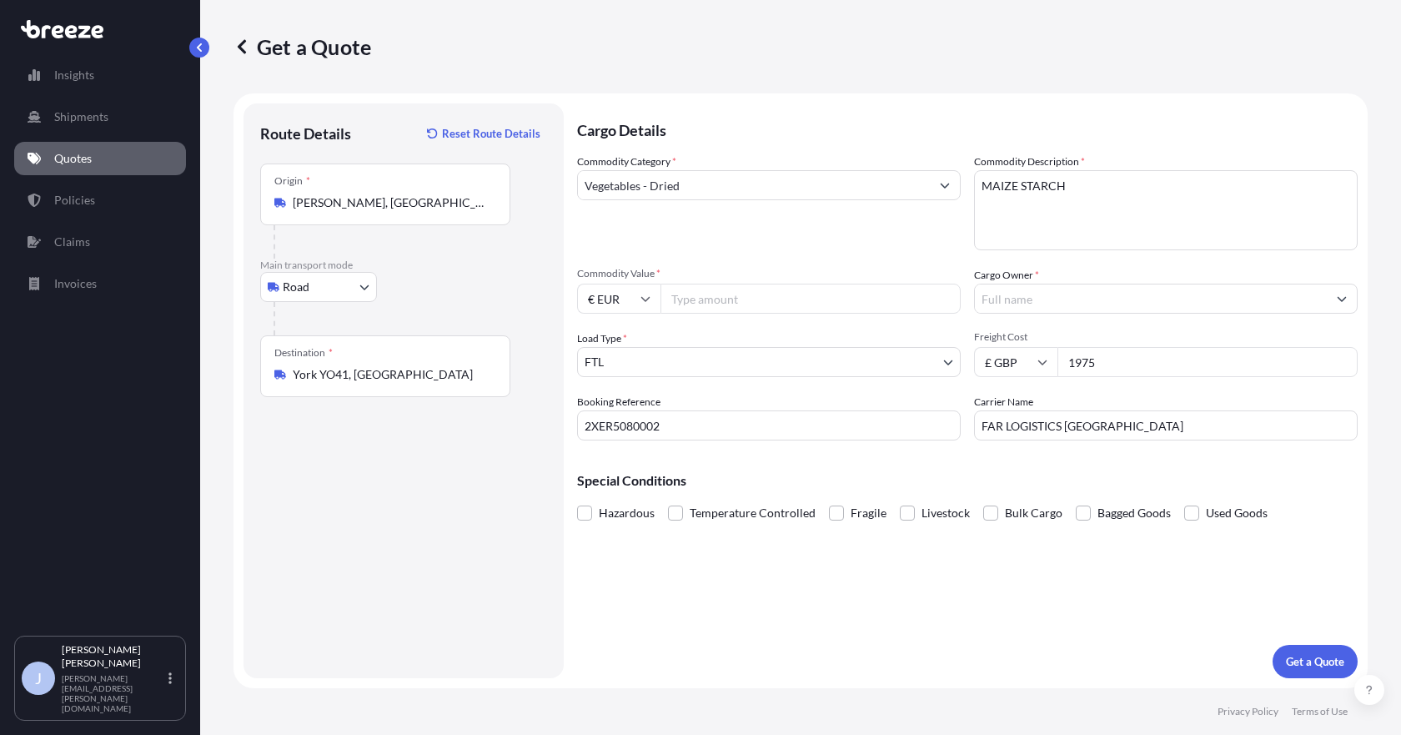
click at [739, 298] on input "Commodity Value *" at bounding box center [811, 299] width 300 height 30
type input "14016"
click at [1331, 663] on p "Get a Quote" at bounding box center [1315, 661] width 58 height 17
click at [1043, 301] on input "Cargo Owner *" at bounding box center [1151, 299] width 352 height 30
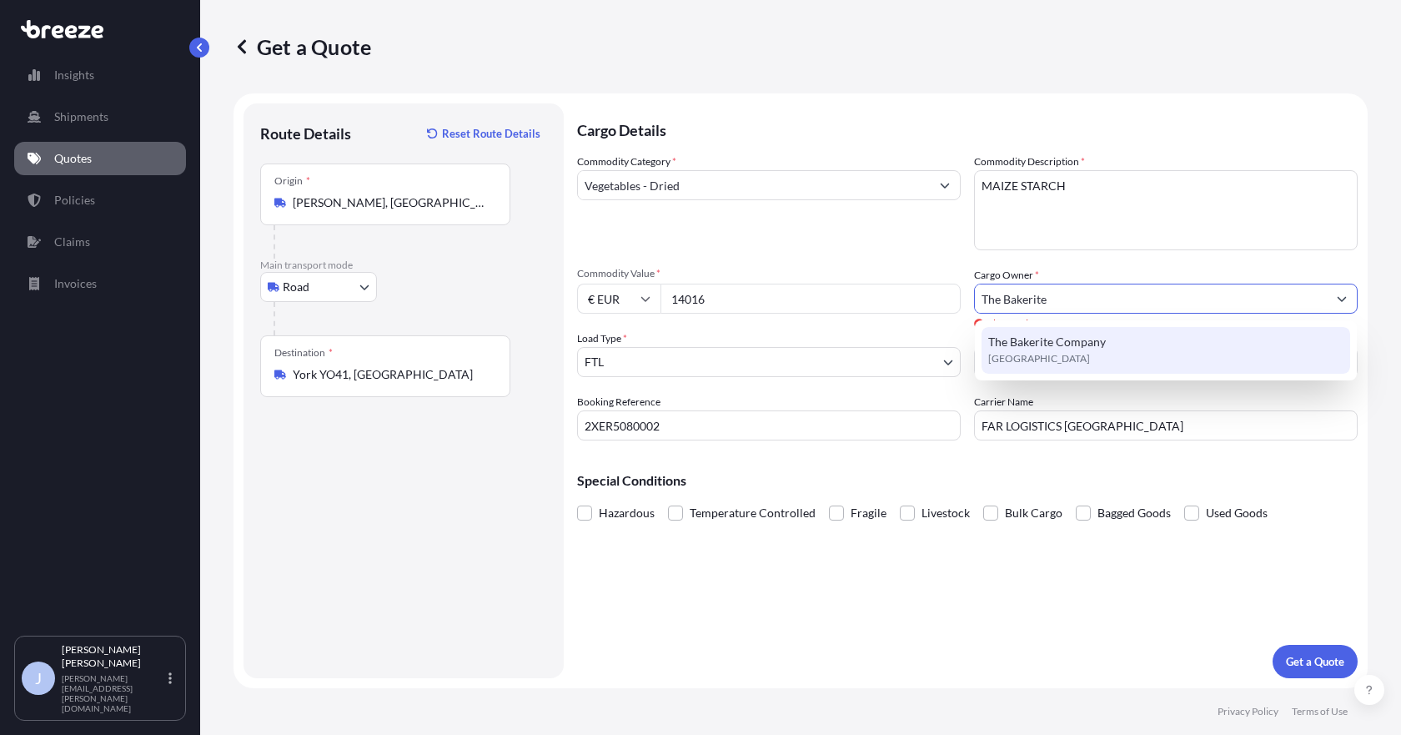
click at [1057, 367] on div "The Bakerite Company [GEOGRAPHIC_DATA]" at bounding box center [1166, 350] width 369 height 47
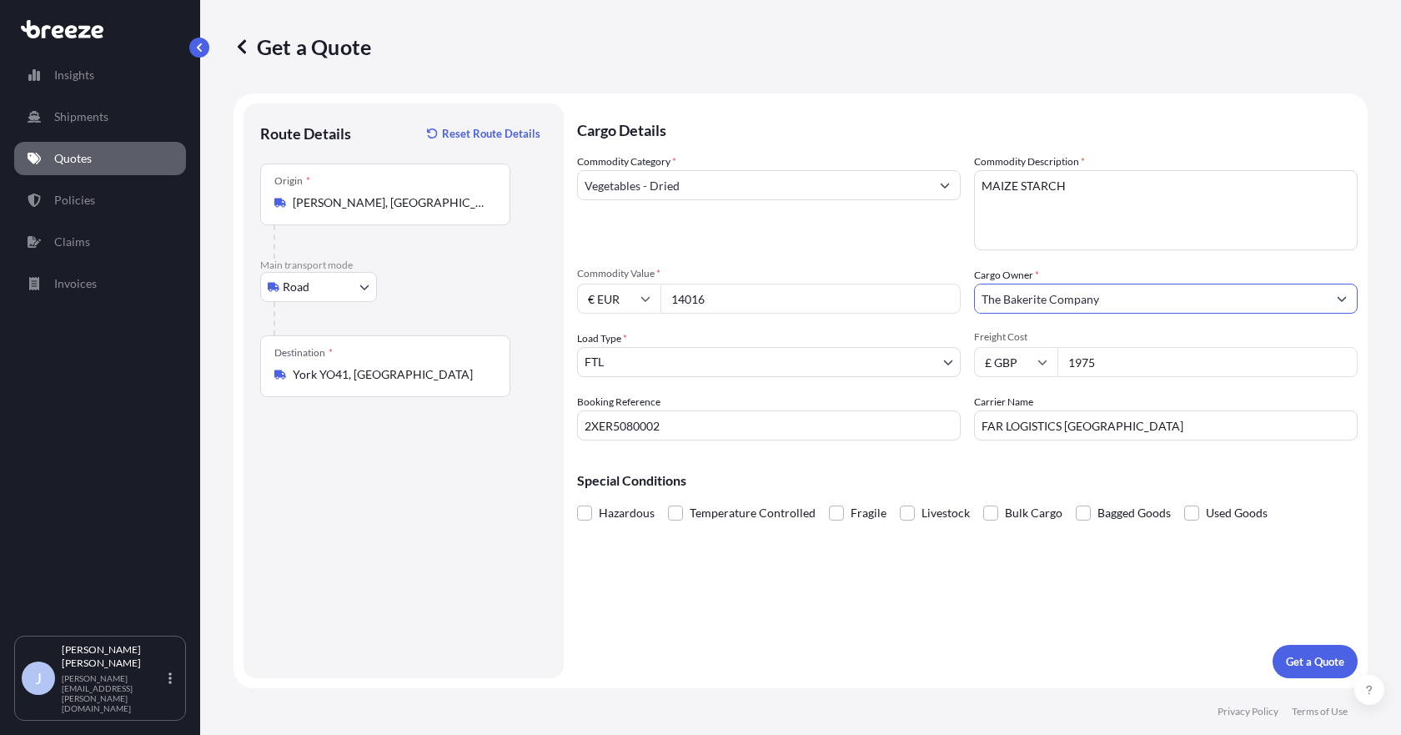
type input "The Bakerite Company"
click at [961, 651] on div "Cargo Details Commodity Category * Vegetables - Dried Commodity Description * M…" at bounding box center [967, 390] width 781 height 575
click at [1318, 661] on p "Get a Quote" at bounding box center [1315, 661] width 58 height 17
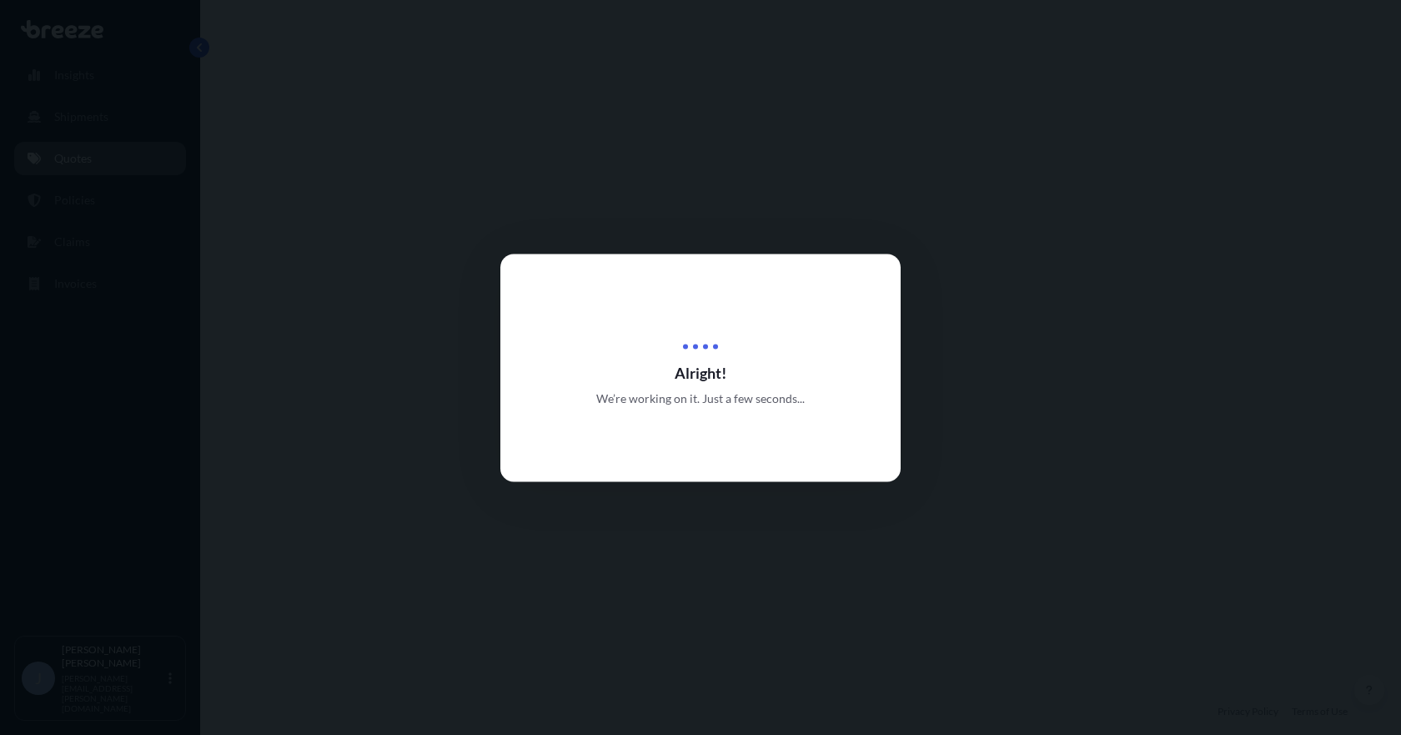
select select "Road"
select select "2"
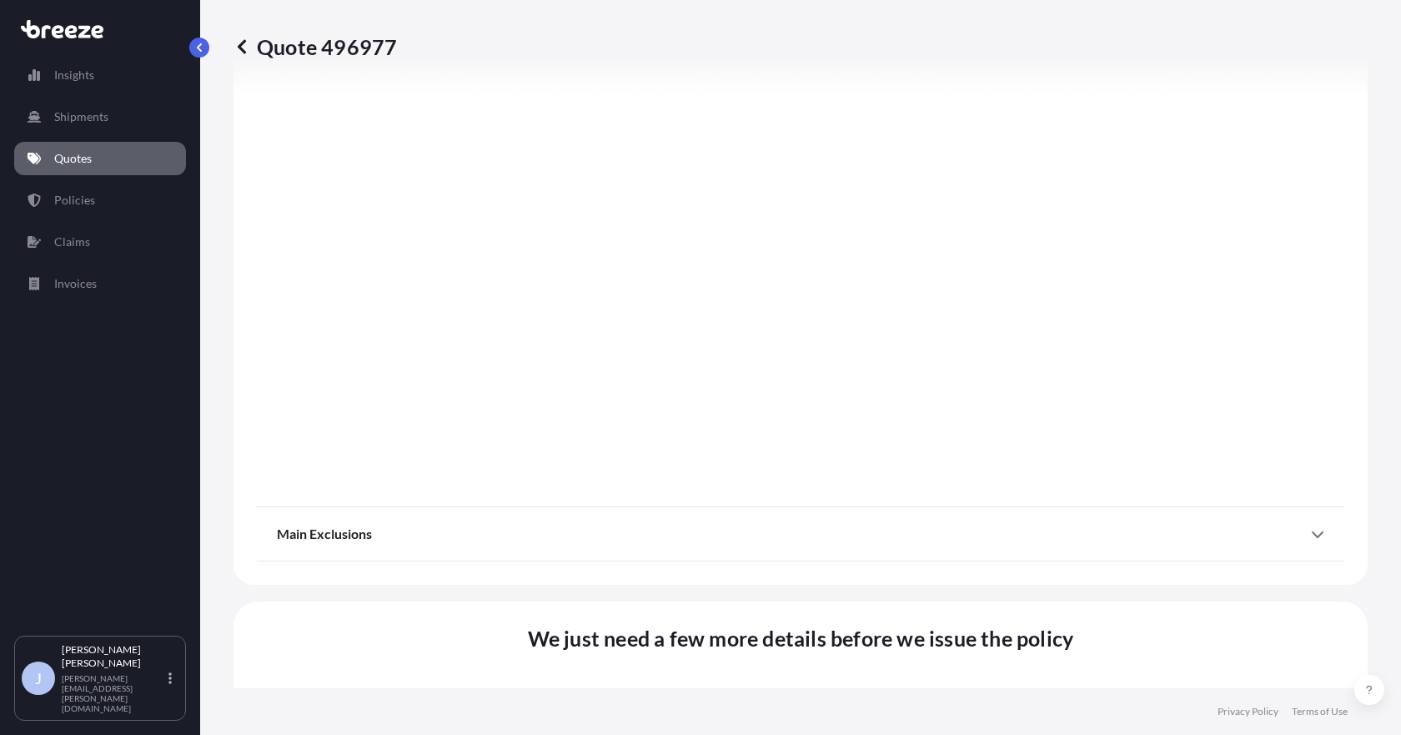
scroll to position [1912, 0]
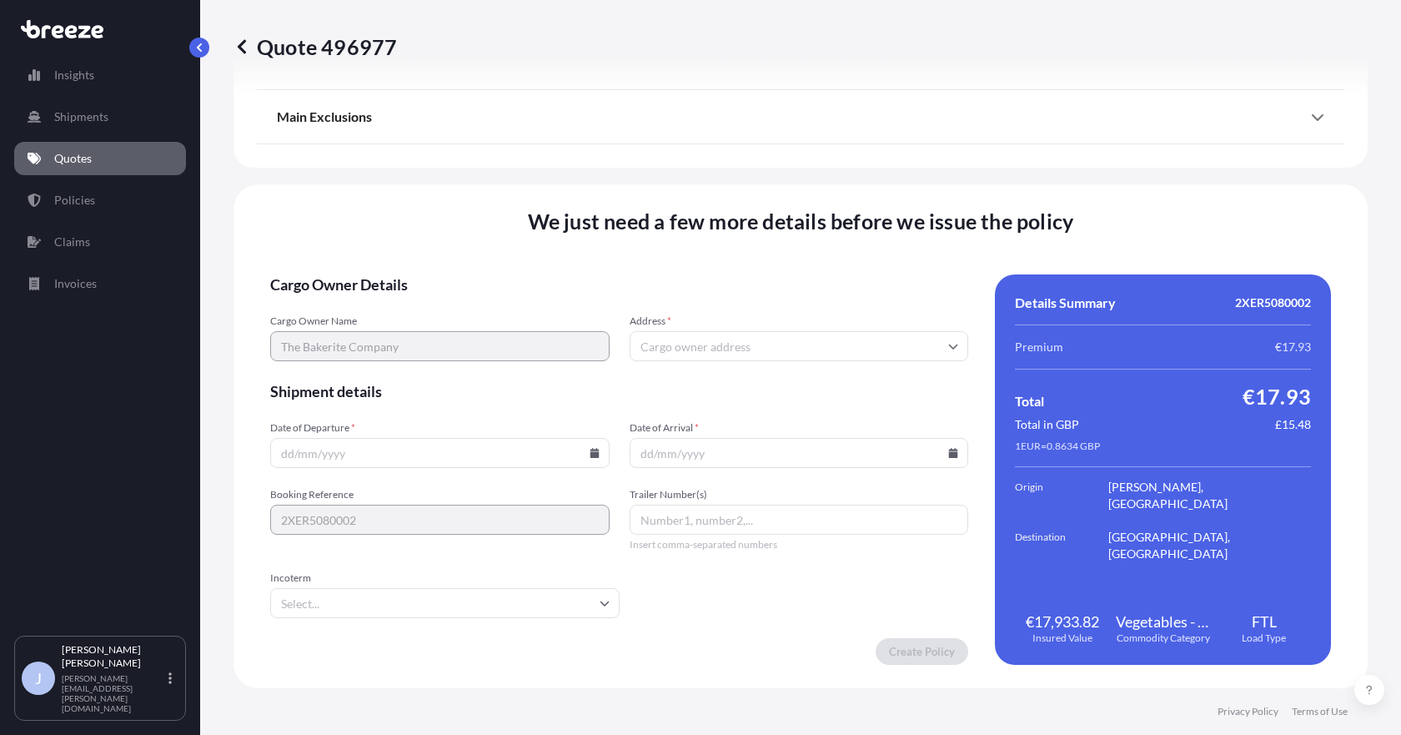
click at [412, 455] on input "Date of Departure *" at bounding box center [439, 453] width 339 height 30
click at [590, 451] on icon at bounding box center [595, 453] width 10 height 10
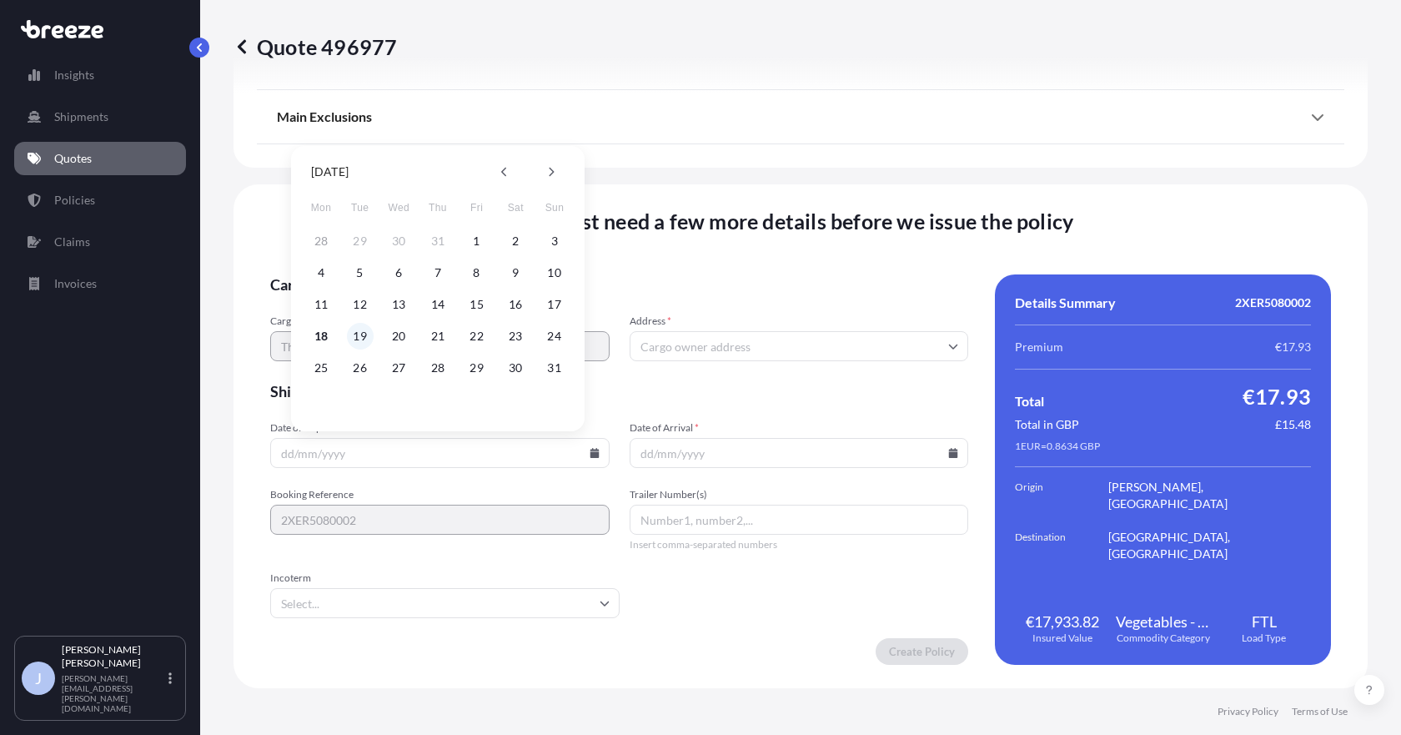
click at [356, 335] on button "19" at bounding box center [360, 336] width 27 height 27
type input "[DATE]"
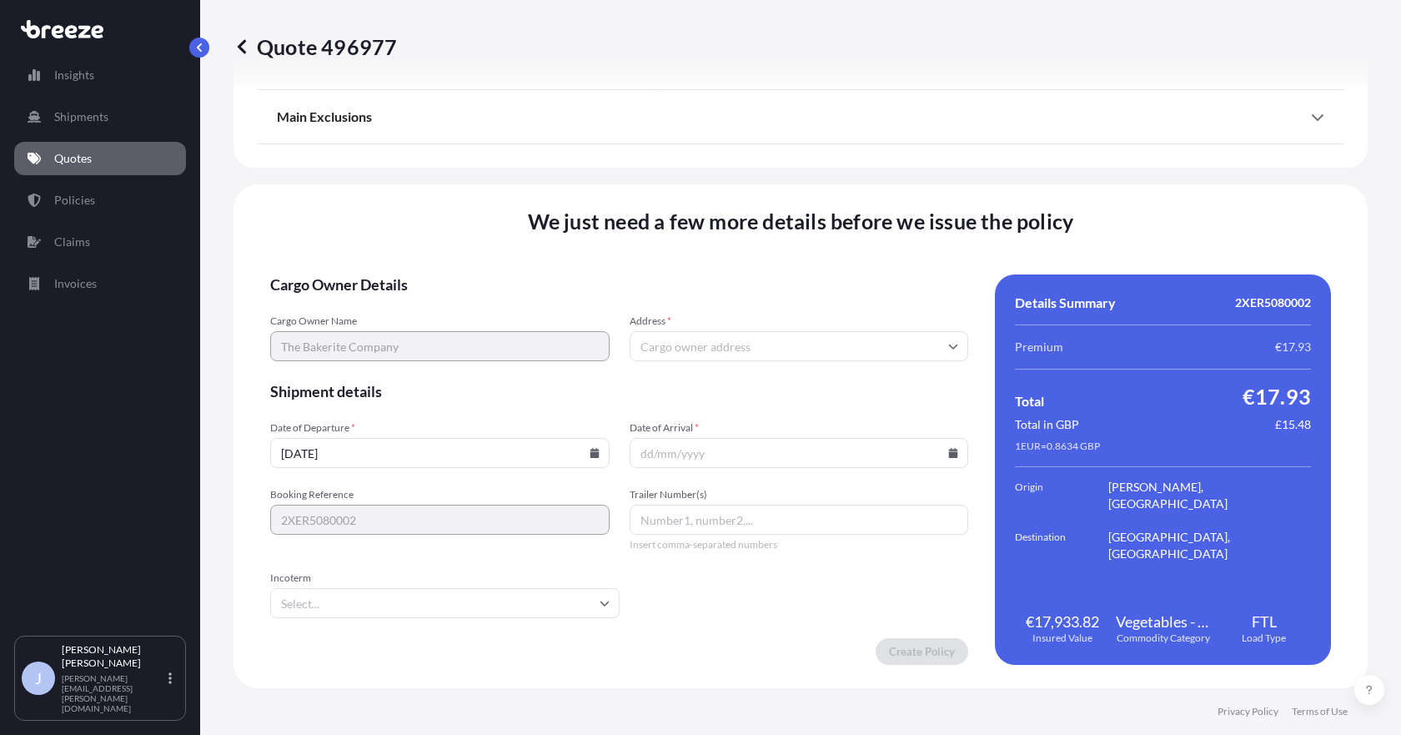
click at [949, 452] on icon at bounding box center [953, 453] width 9 height 10
click at [825, 329] on button "22" at bounding box center [832, 336] width 27 height 27
type input "[DATE]"
click at [705, 516] on input "Trailer Number(s)" at bounding box center [799, 520] width 339 height 30
type input "tbc"
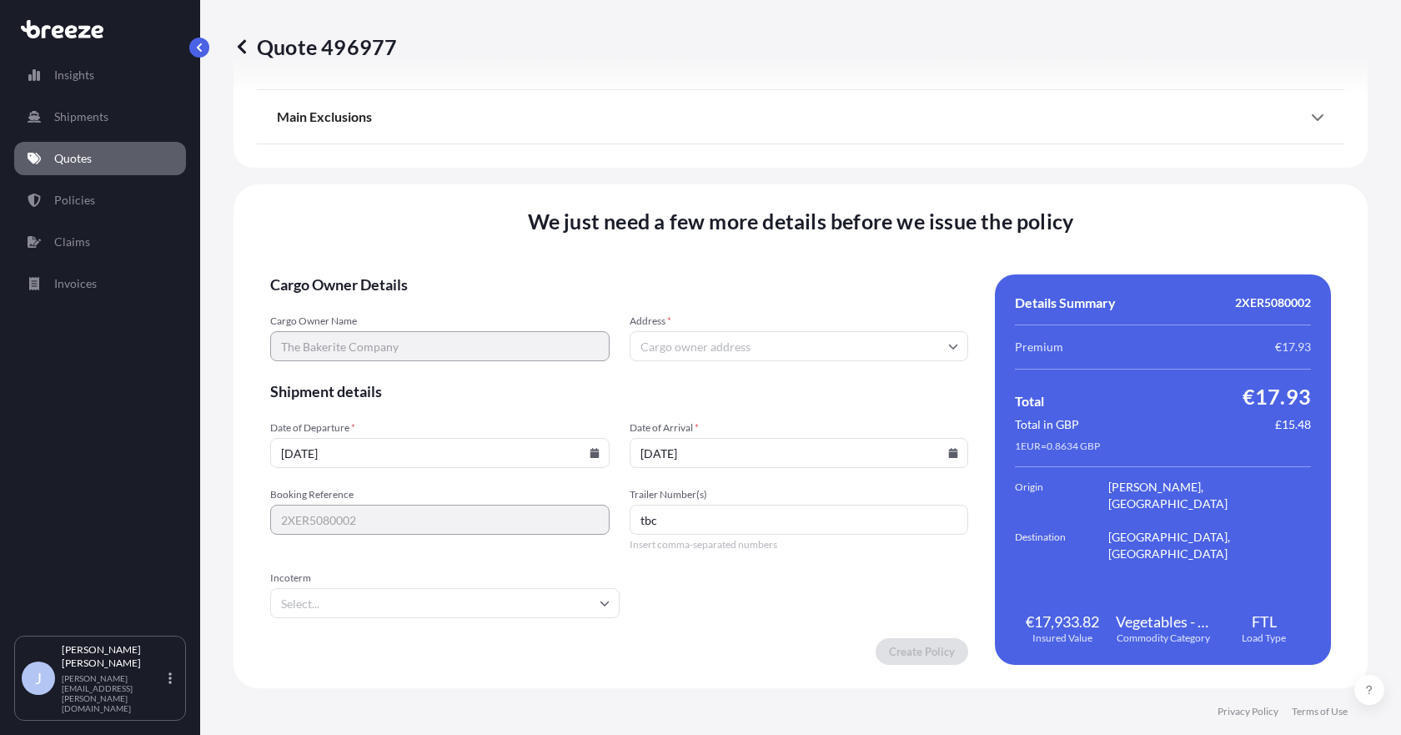
click at [478, 599] on input "Incoterm" at bounding box center [444, 603] width 349 height 30
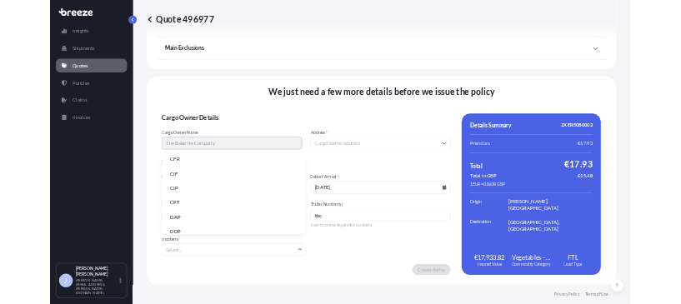
scroll to position [49, 0]
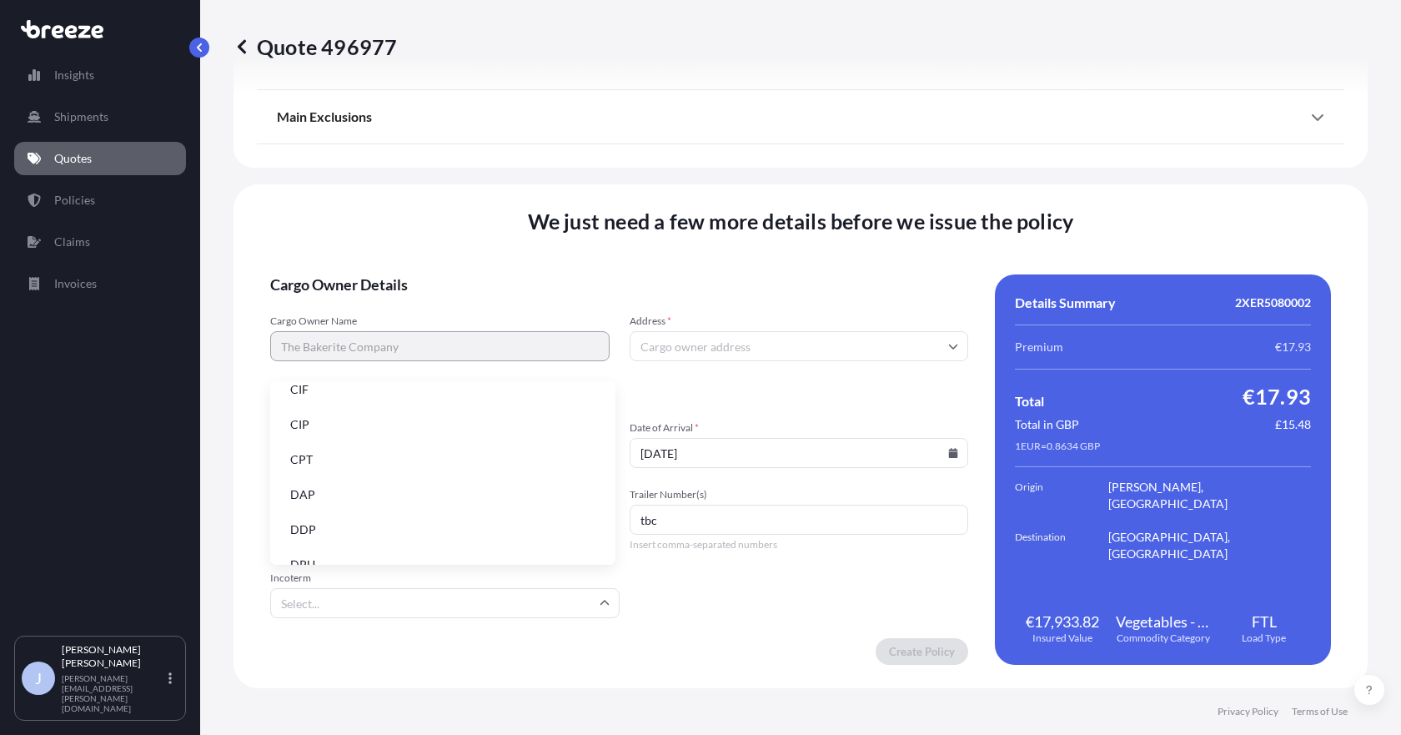
click at [362, 530] on li "DDP" at bounding box center [443, 530] width 332 height 32
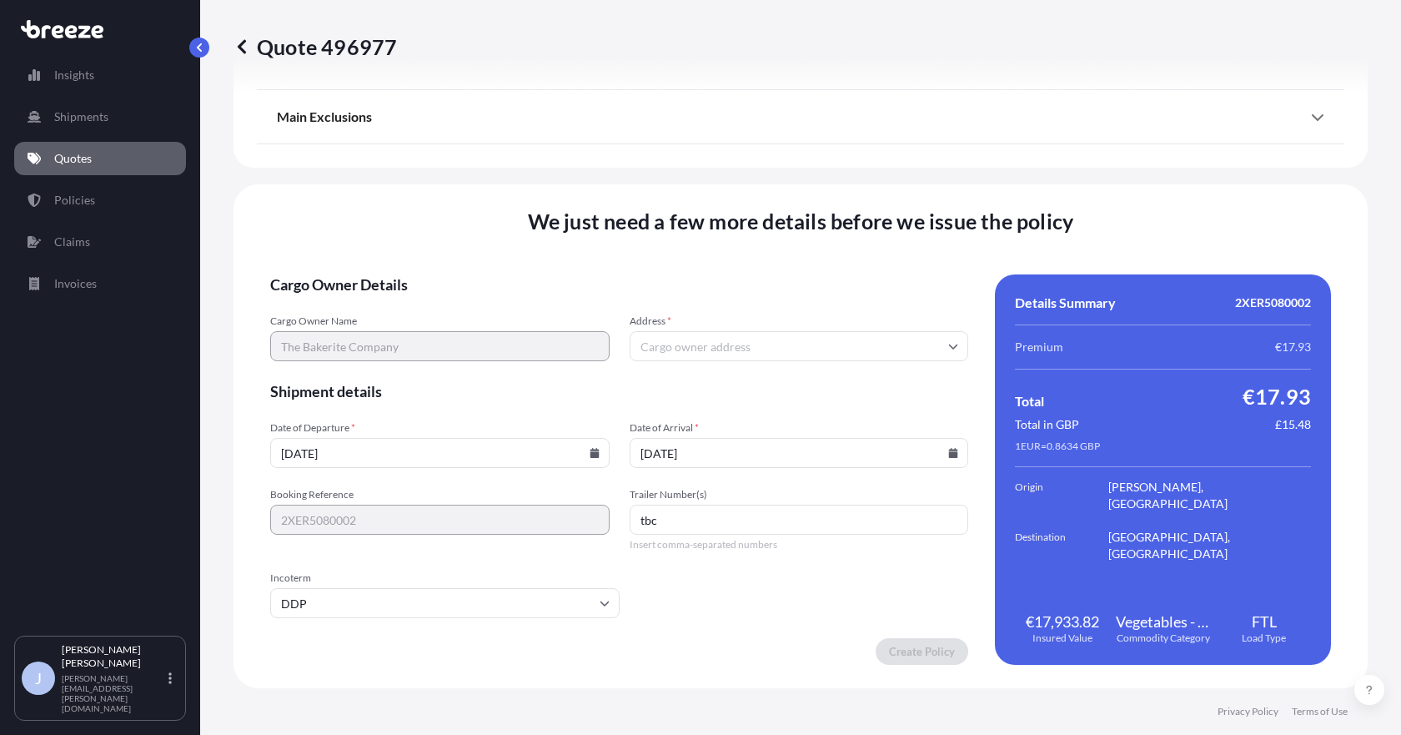
click at [701, 630] on form "Cargo Owner Details Cargo Owner Name The Bakerite Company Address * Shipment de…" at bounding box center [619, 469] width 698 height 390
click at [712, 349] on input "Address *" at bounding box center [799, 346] width 339 height 30
click at [684, 342] on input "Address *" at bounding box center [799, 346] width 339 height 30
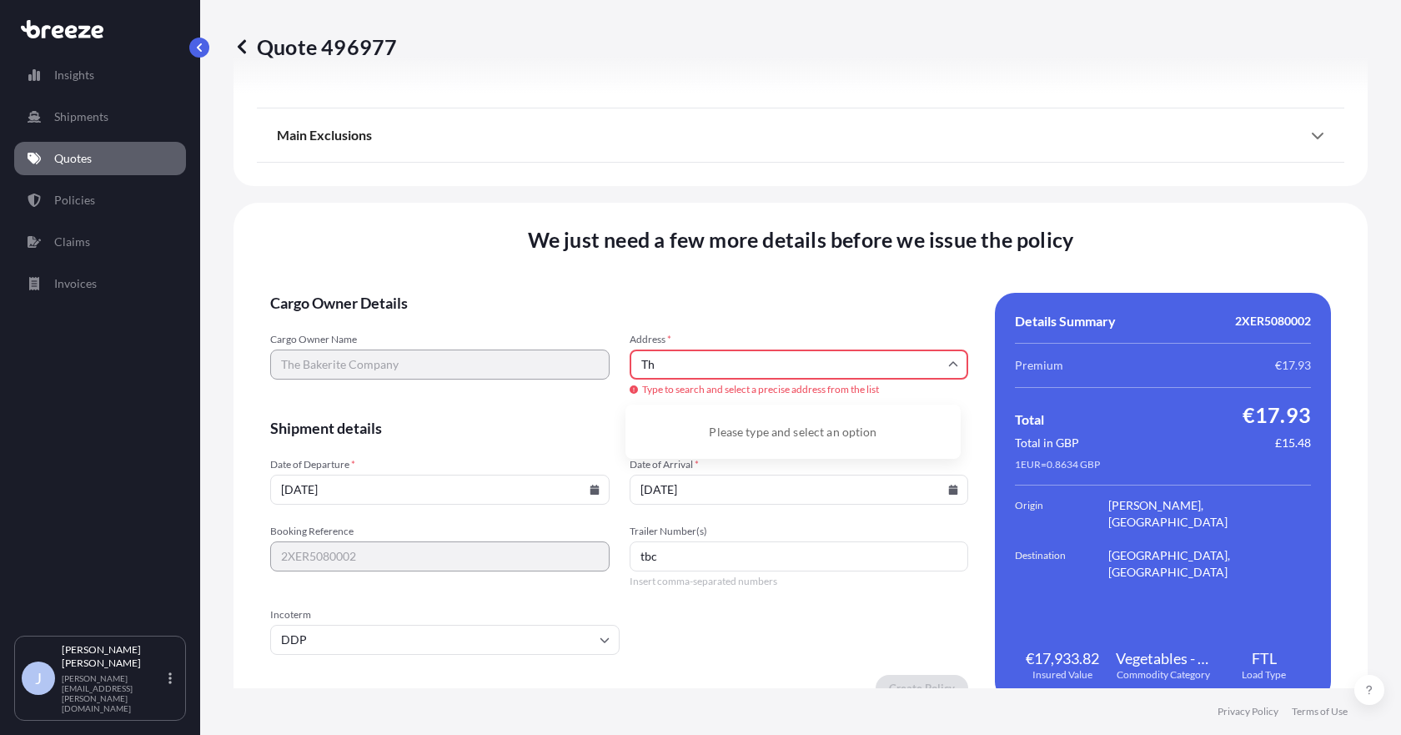
type input "T"
type input "j"
type input "le76 4jp"
drag, startPoint x: 651, startPoint y: 355, endPoint x: 435, endPoint y: 337, distance: 216.8
click at [442, 338] on div "Cargo Owner Name The Bakerite Company Address * le76 4jp Type to search and sel…" at bounding box center [619, 365] width 698 height 65
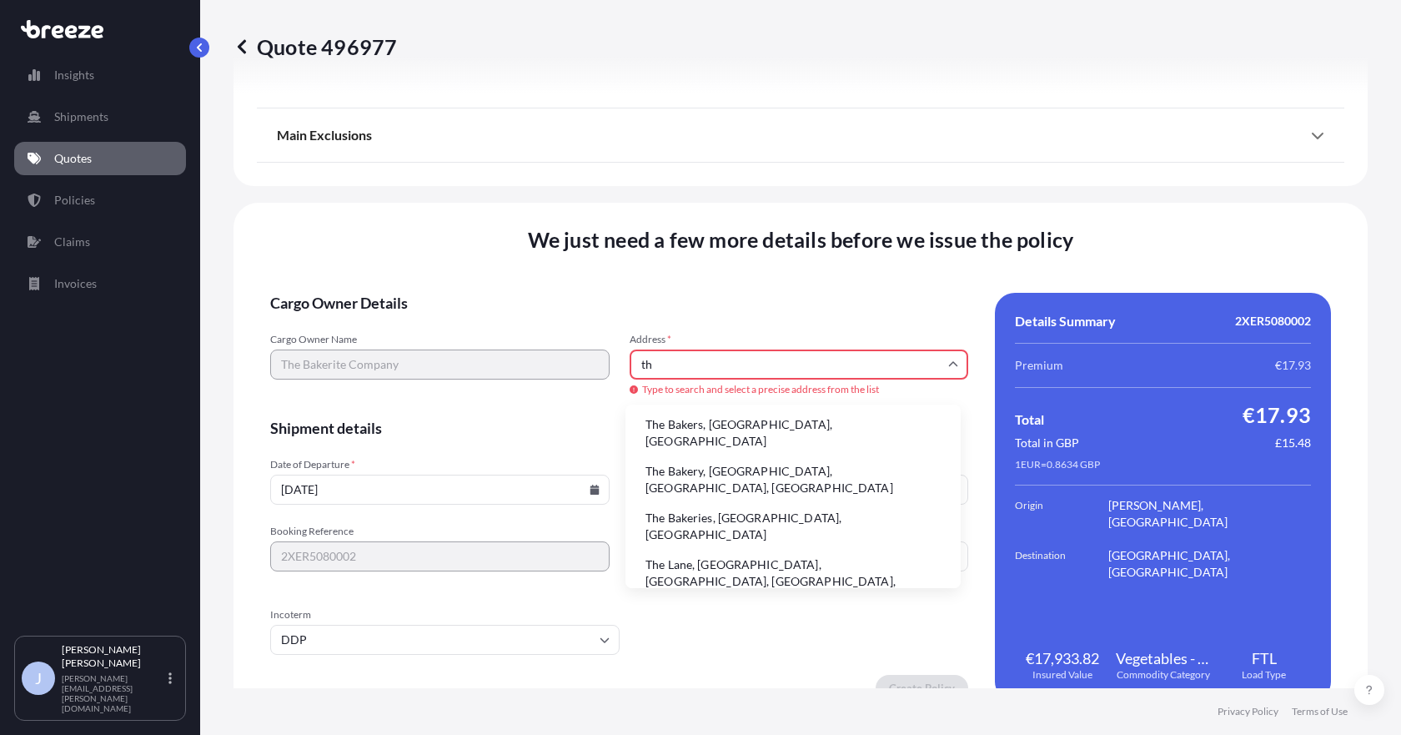
type input "t"
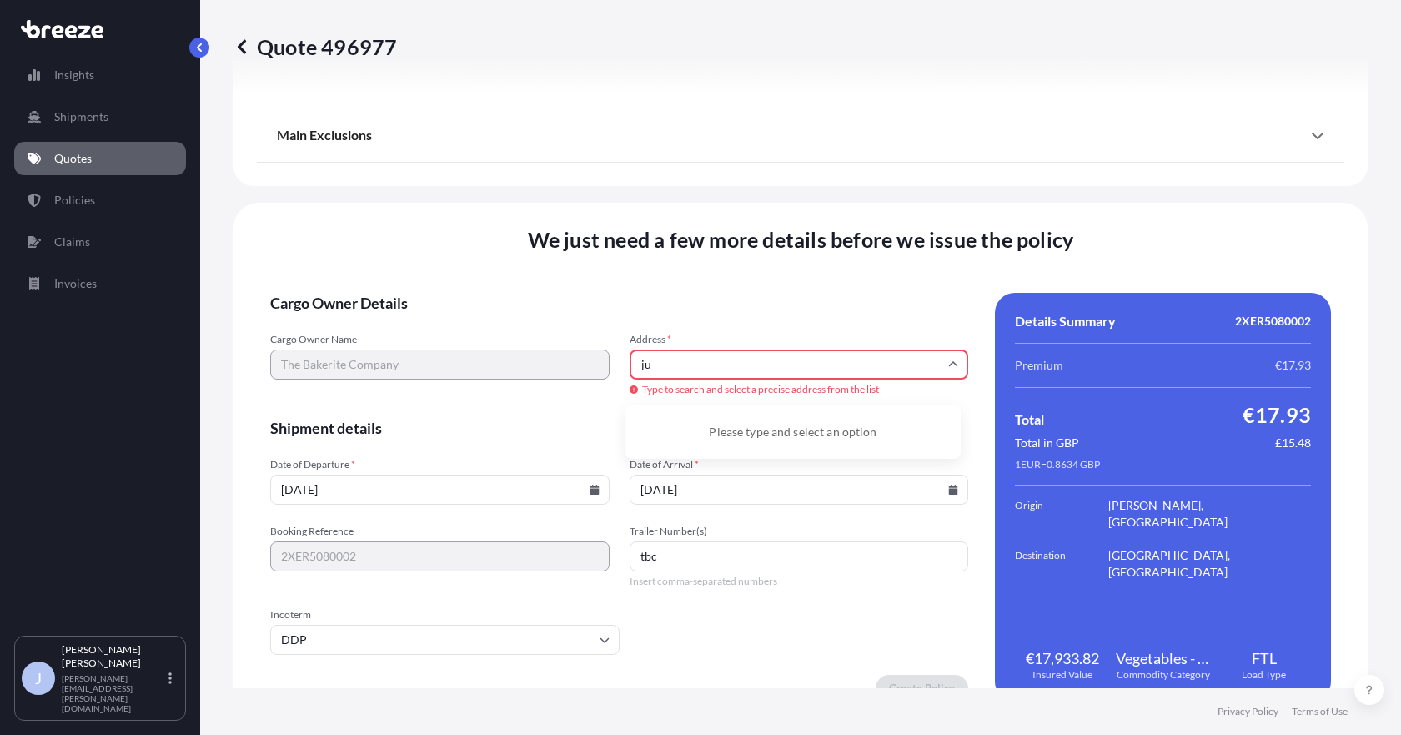
type input "j"
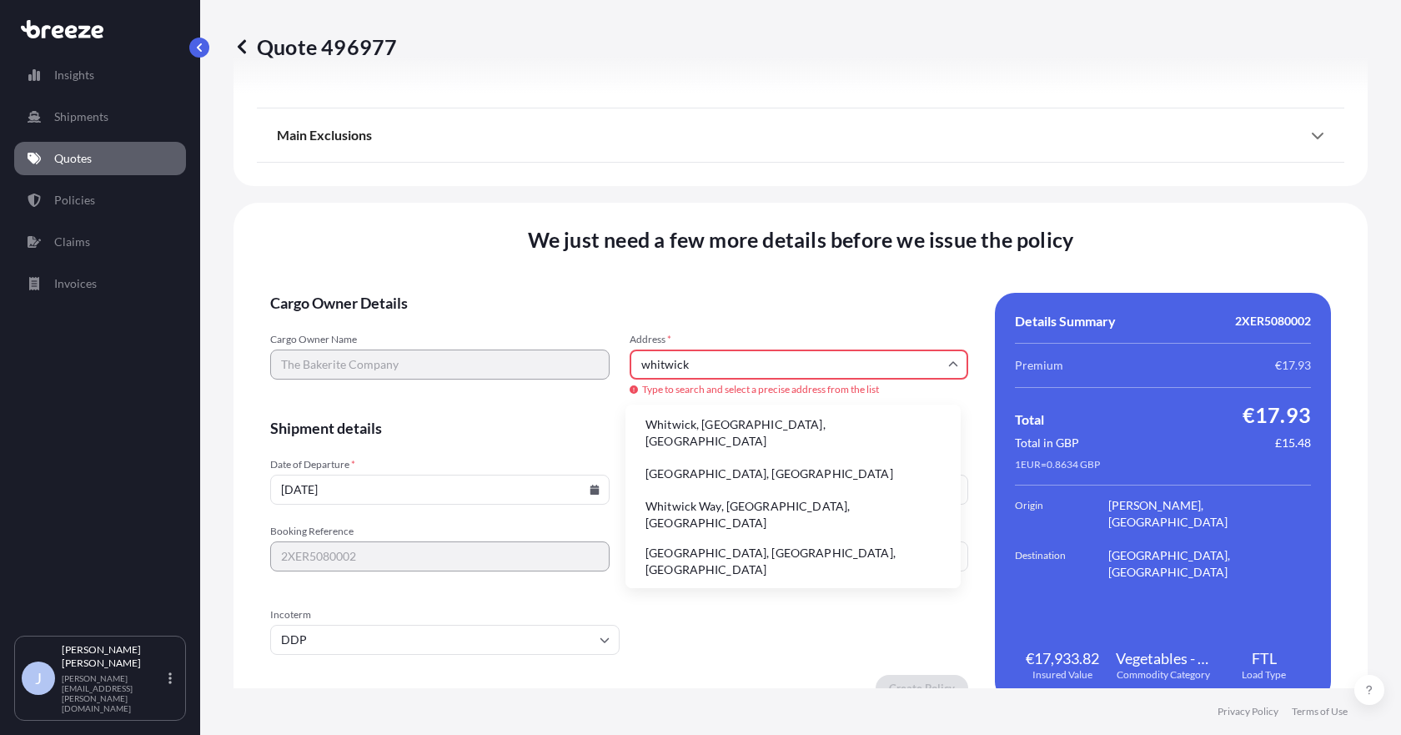
click at [770, 425] on li "Whitwick, [GEOGRAPHIC_DATA], [GEOGRAPHIC_DATA]" at bounding box center [793, 432] width 322 height 43
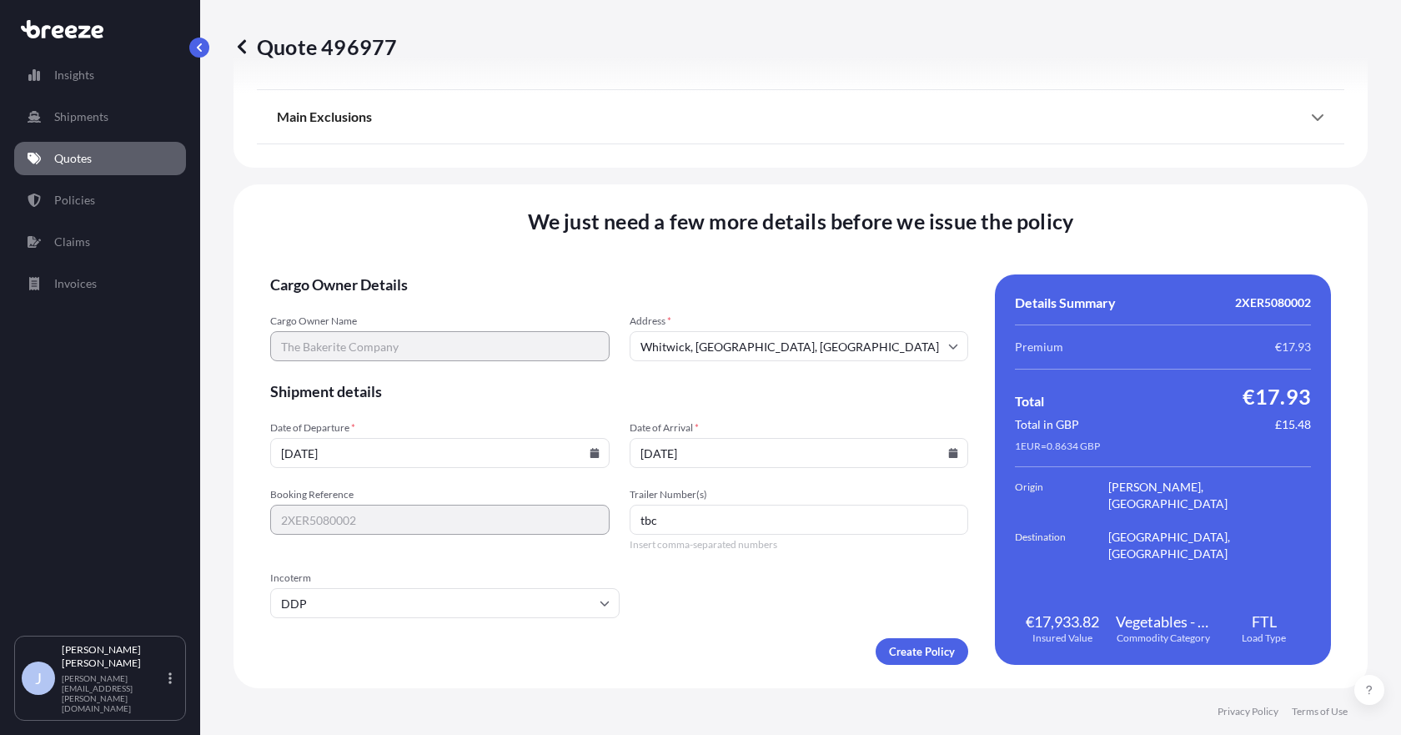
type input "Whitwick, [GEOGRAPHIC_DATA] LE67, [GEOGRAPHIC_DATA]"
